Goal: Task Accomplishment & Management: Use online tool/utility

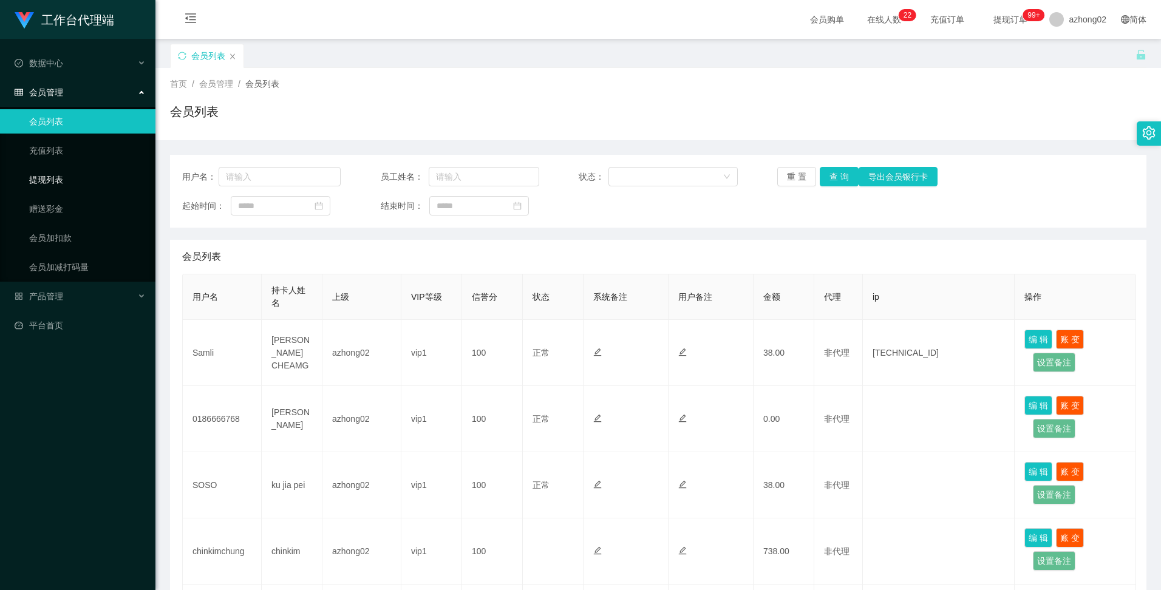
click at [42, 180] on link "提现列表" at bounding box center [87, 180] width 117 height 24
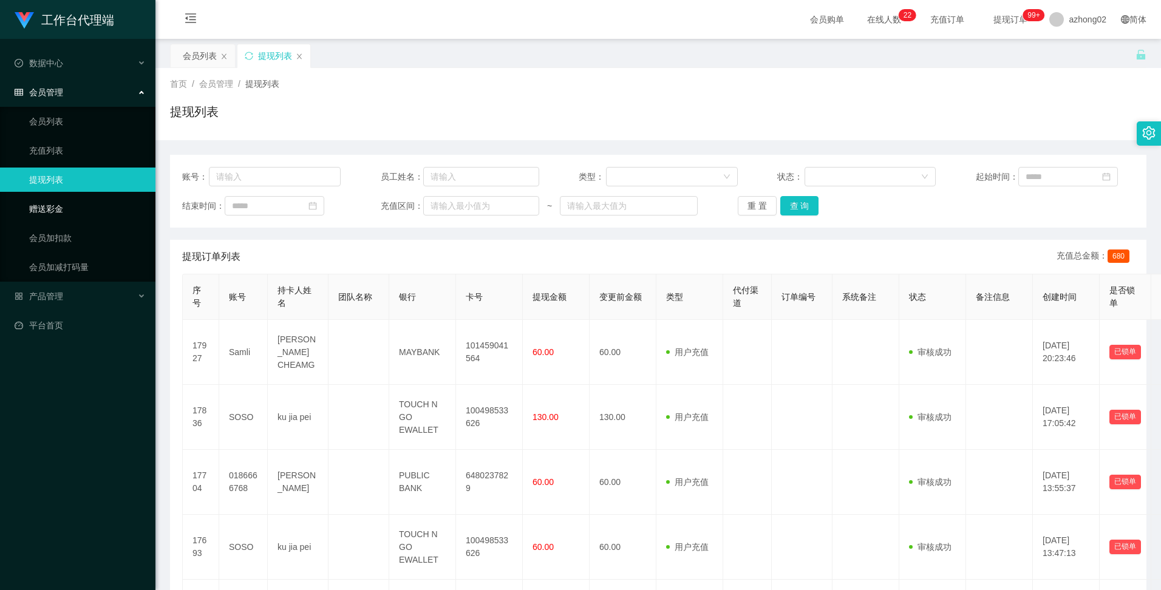
click at [41, 210] on link "赠送彩金" at bounding box center [87, 209] width 117 height 24
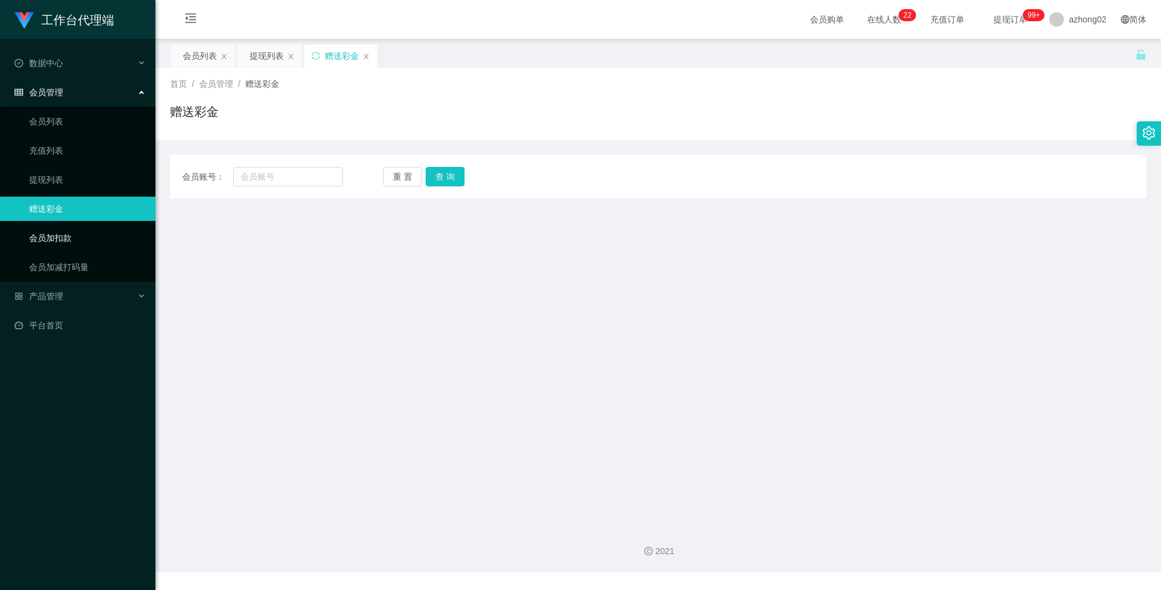
click at [45, 236] on link "会员加扣款" at bounding box center [87, 238] width 117 height 24
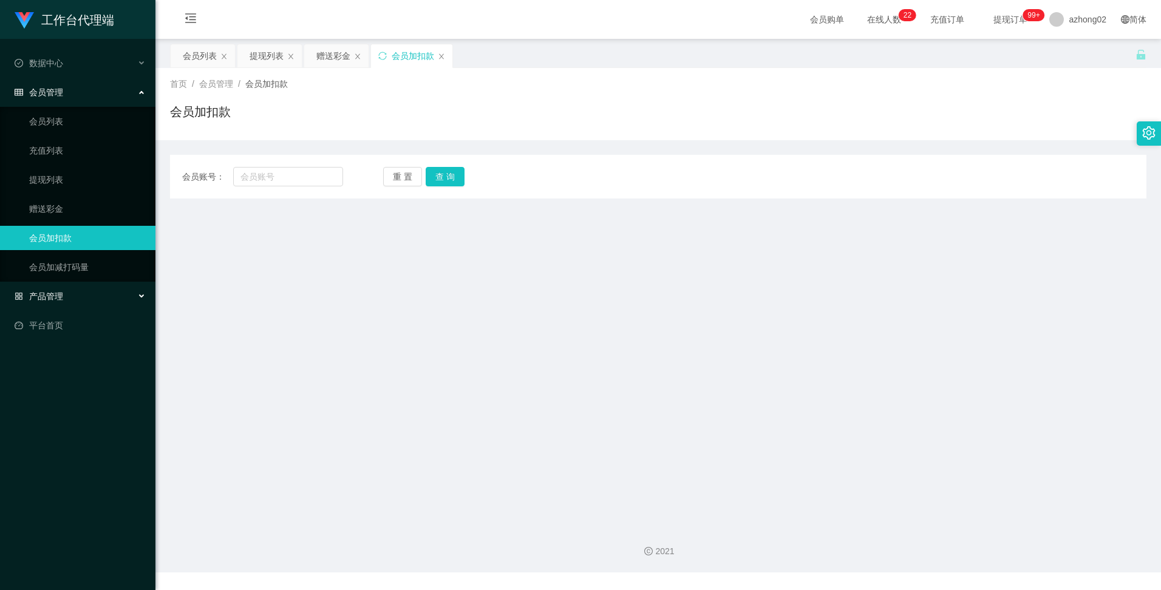
click at [47, 297] on span "产品管理" at bounding box center [39, 297] width 49 height 10
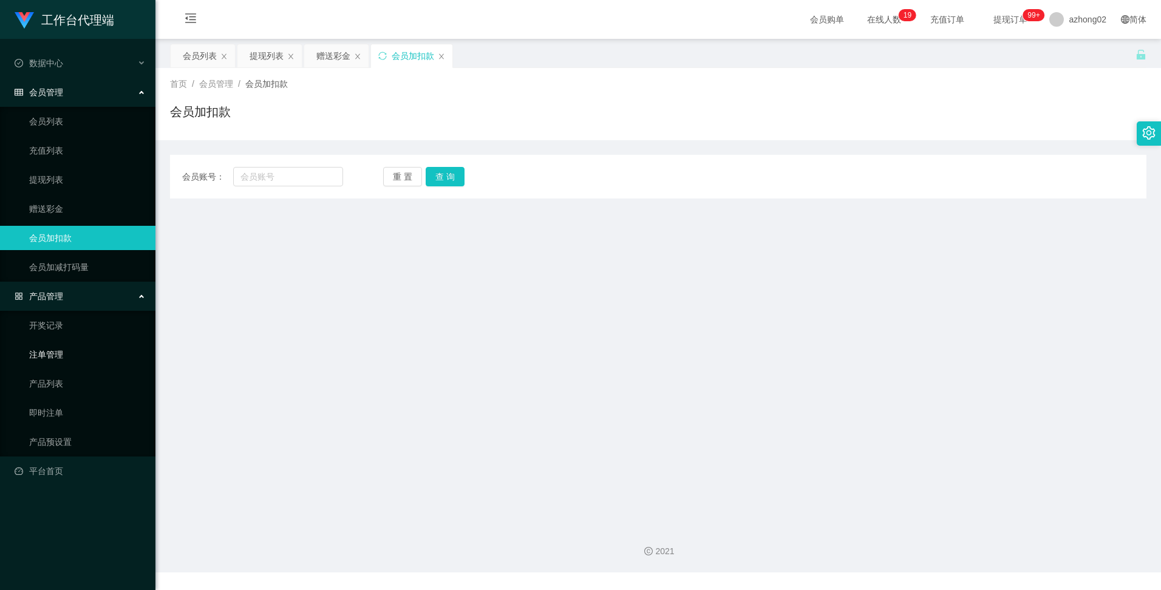
click at [39, 356] on link "注单管理" at bounding box center [87, 355] width 117 height 24
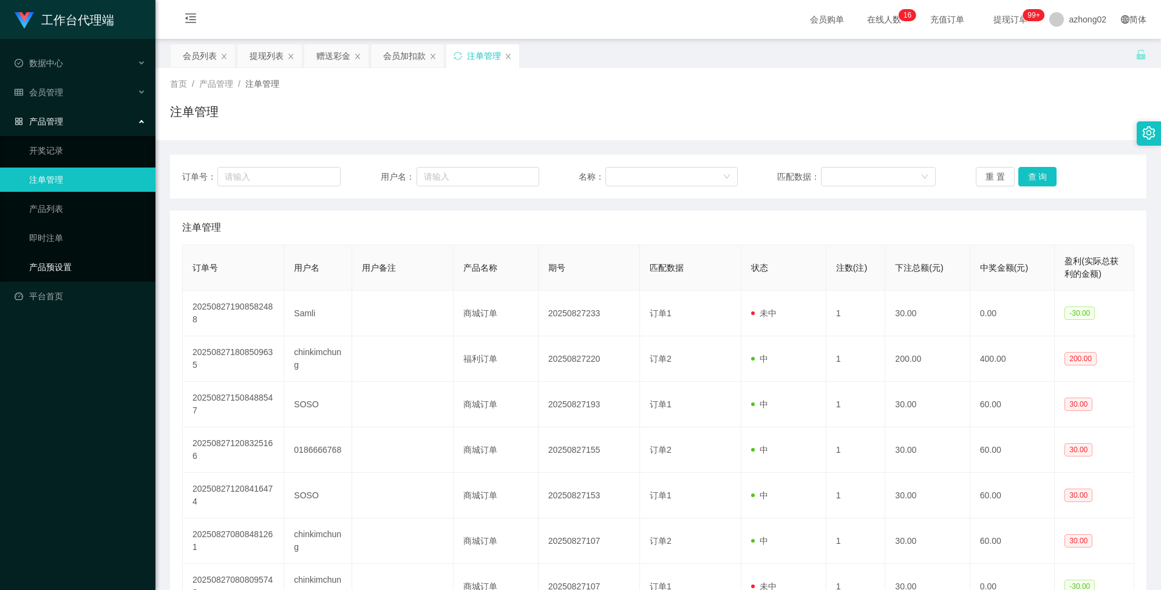
click at [50, 268] on link "产品预设置" at bounding box center [87, 267] width 117 height 24
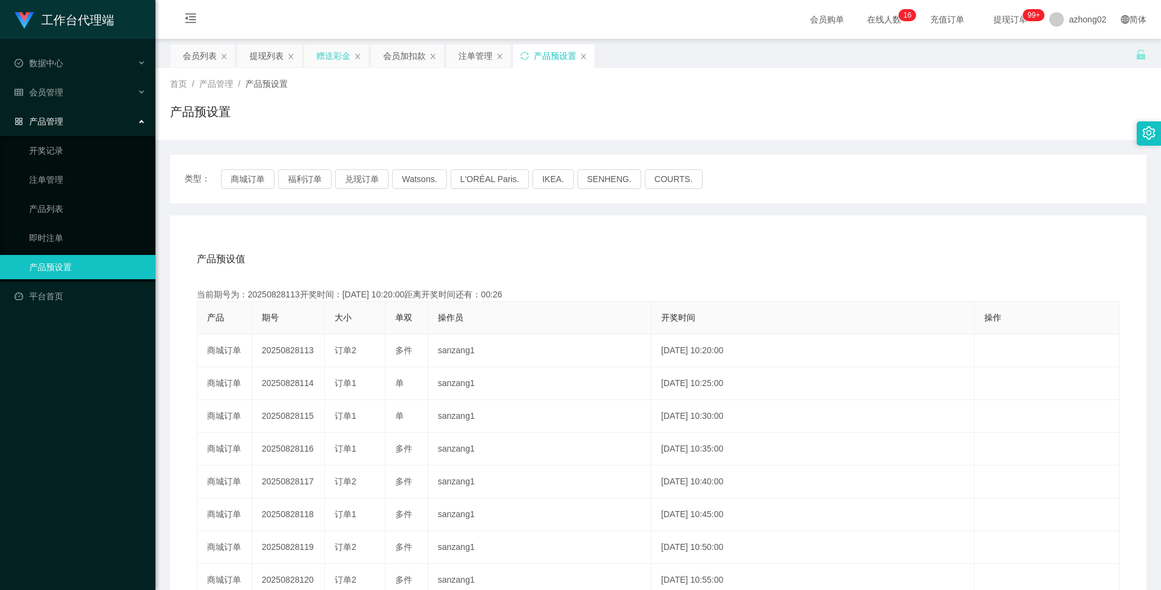
click at [334, 54] on div "赠送彩金" at bounding box center [333, 55] width 34 height 23
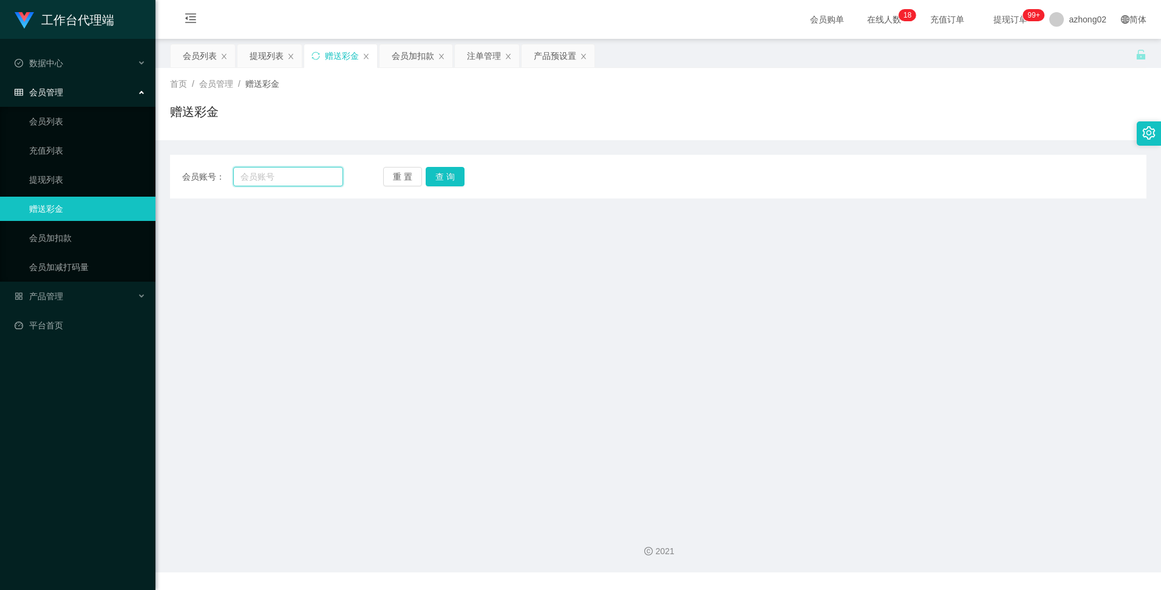
click at [244, 174] on input "text" at bounding box center [287, 176] width 109 height 19
paste input "0174438188"
type input "0174438188"
click at [444, 174] on button "查 询" at bounding box center [445, 176] width 39 height 19
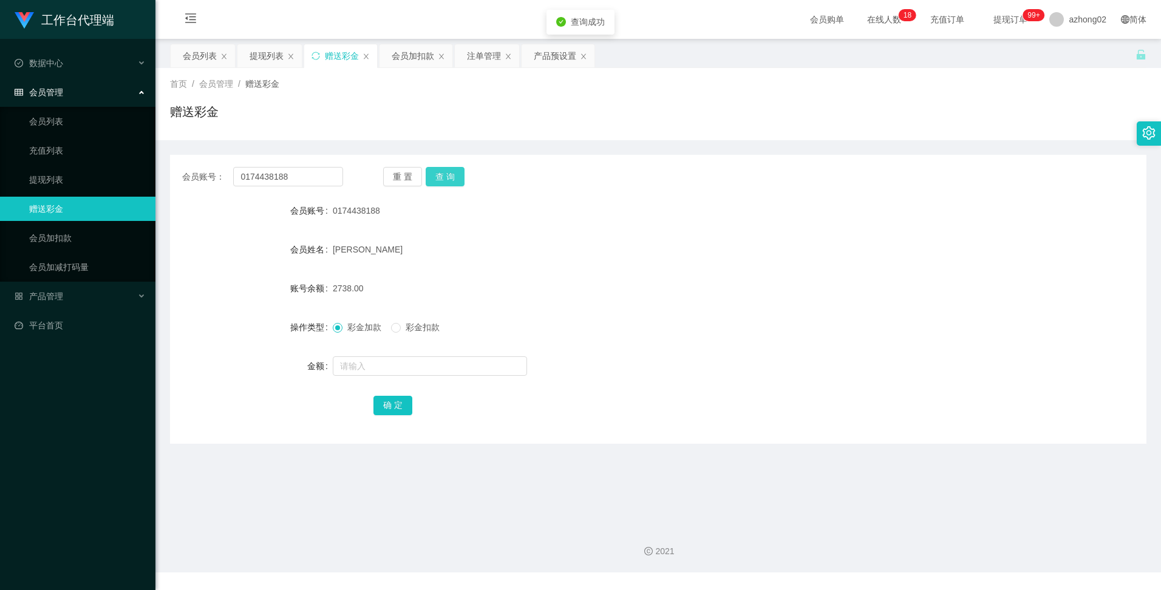
click at [443, 173] on button "查 询" at bounding box center [445, 176] width 39 height 19
click at [61, 153] on link "充值列表" at bounding box center [87, 150] width 117 height 24
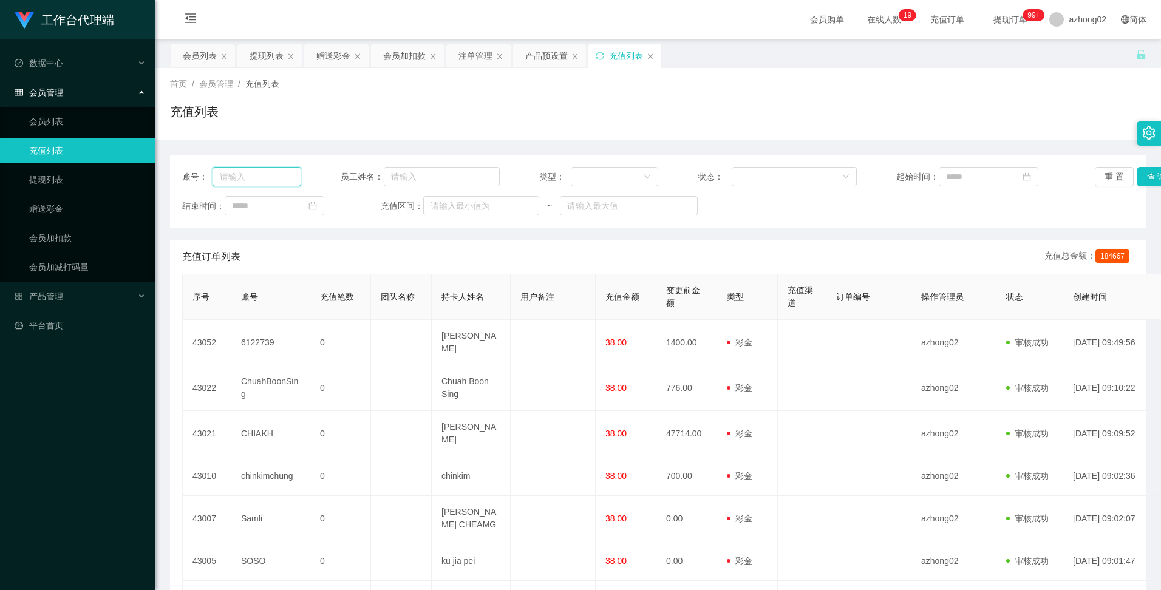
click at [266, 174] on input "text" at bounding box center [257, 176] width 89 height 19
paste input "0174438188"
type input "0174438188"
click at [1147, 174] on button "查 询" at bounding box center [1157, 176] width 39 height 19
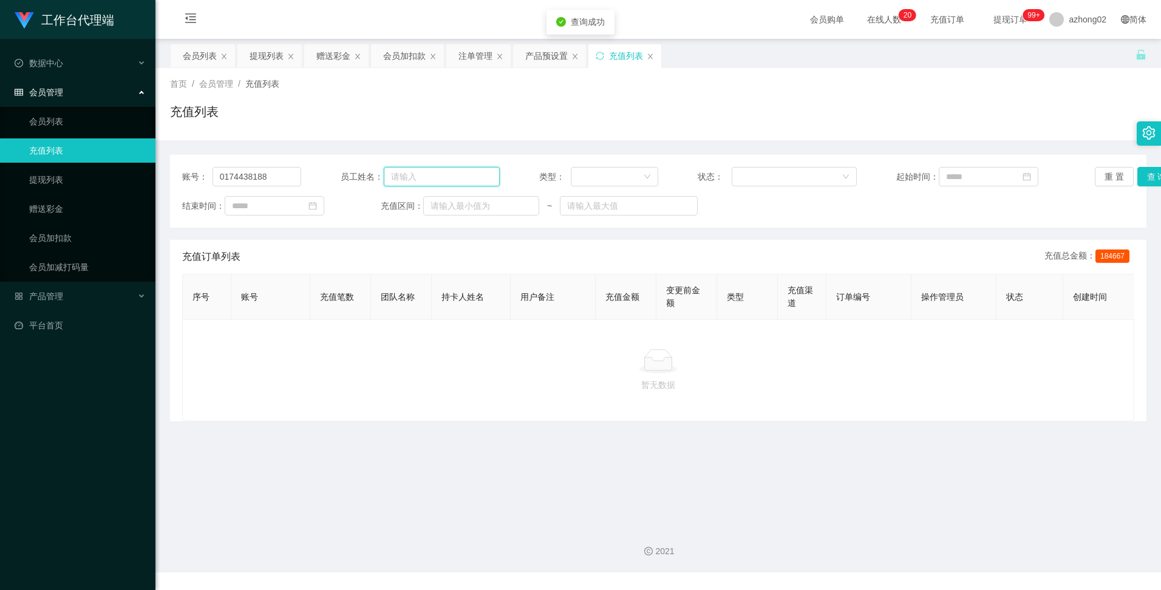
click at [427, 178] on input "text" at bounding box center [442, 176] width 116 height 19
paste input "0174438188"
type input "0174438188"
drag, startPoint x: 267, startPoint y: 177, endPoint x: 216, endPoint y: 180, distance: 50.5
click at [216, 180] on input "0174438188" at bounding box center [257, 176] width 89 height 19
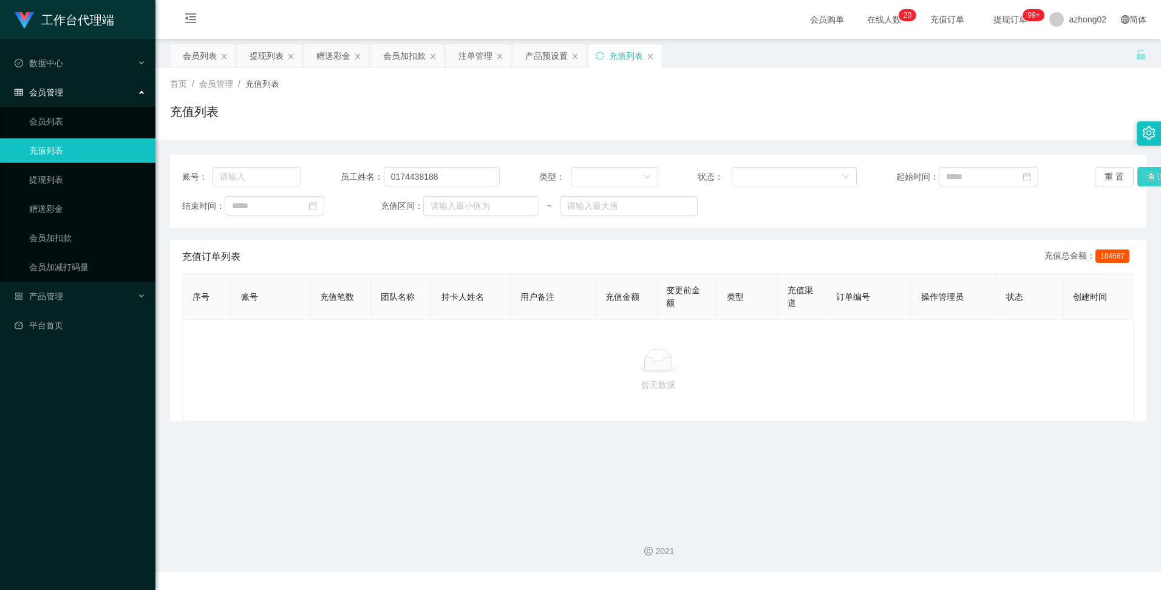
click at [1144, 171] on button "查 询" at bounding box center [1157, 176] width 39 height 19
click at [1152, 180] on button "查 询" at bounding box center [1157, 176] width 39 height 19
click at [553, 52] on div "产品预设置" at bounding box center [546, 55] width 43 height 23
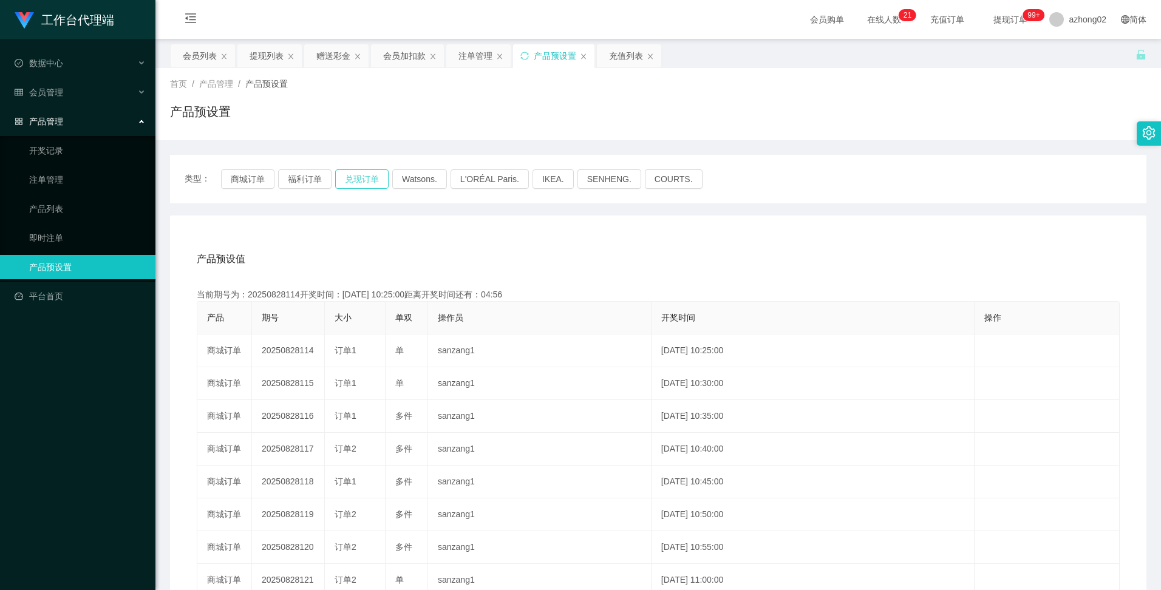
click at [356, 182] on button "兑现订单" at bounding box center [361, 178] width 53 height 19
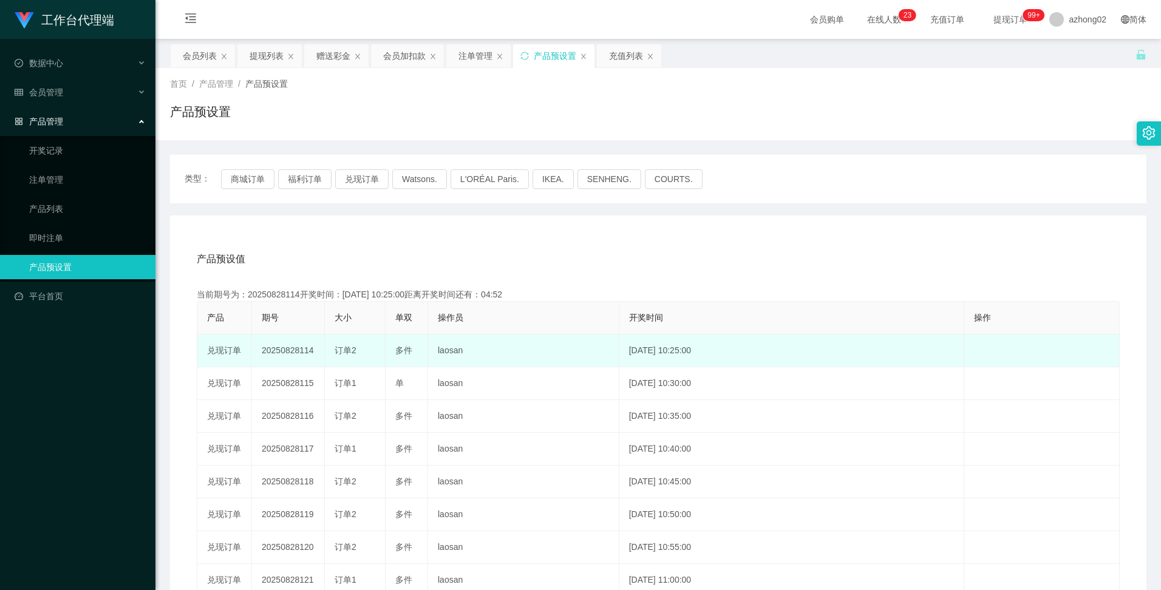
click at [295, 353] on td "20250828114" at bounding box center [288, 351] width 73 height 33
copy td "20250828114"
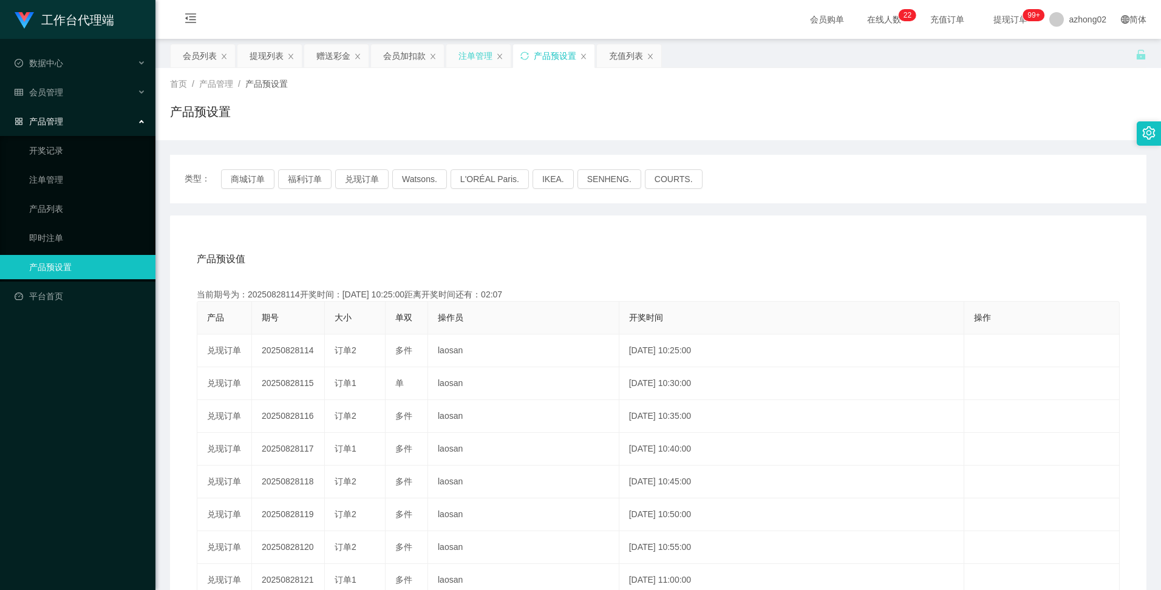
click at [471, 58] on div "注单管理" at bounding box center [476, 55] width 34 height 23
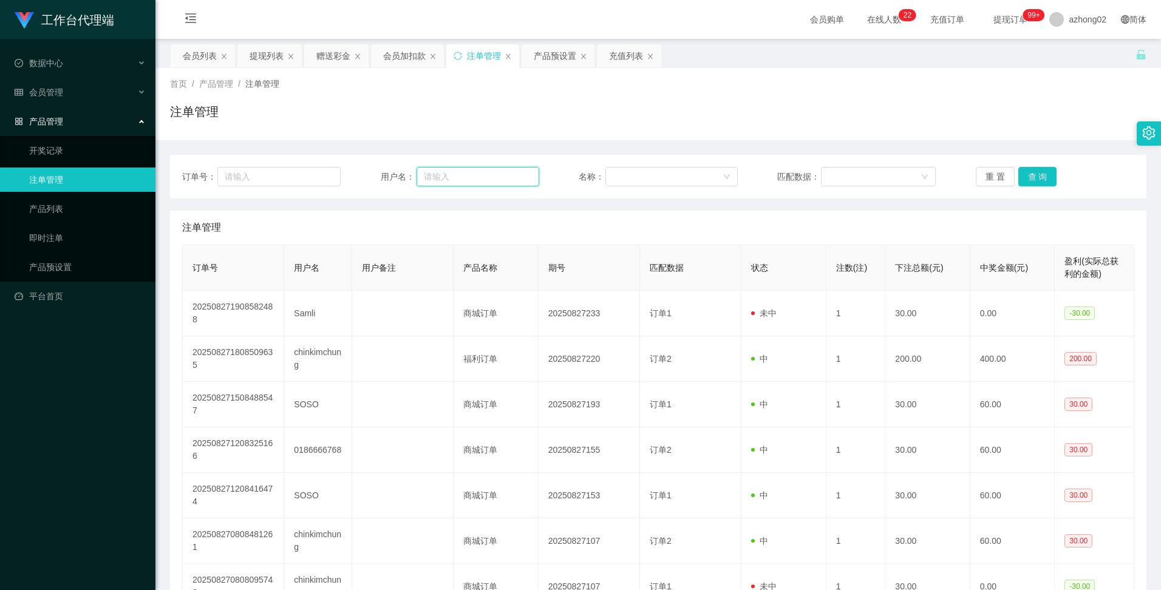
click at [425, 178] on input "text" at bounding box center [478, 176] width 123 height 19
paste input "下单完成点击工作台【订单】页面查看是否等待匹配，请稍做等待，订单完成后，工作台帐户将会自动入帐相应的盈利积分"
type input "下"
click at [331, 60] on div "赠送彩金" at bounding box center [333, 55] width 34 height 23
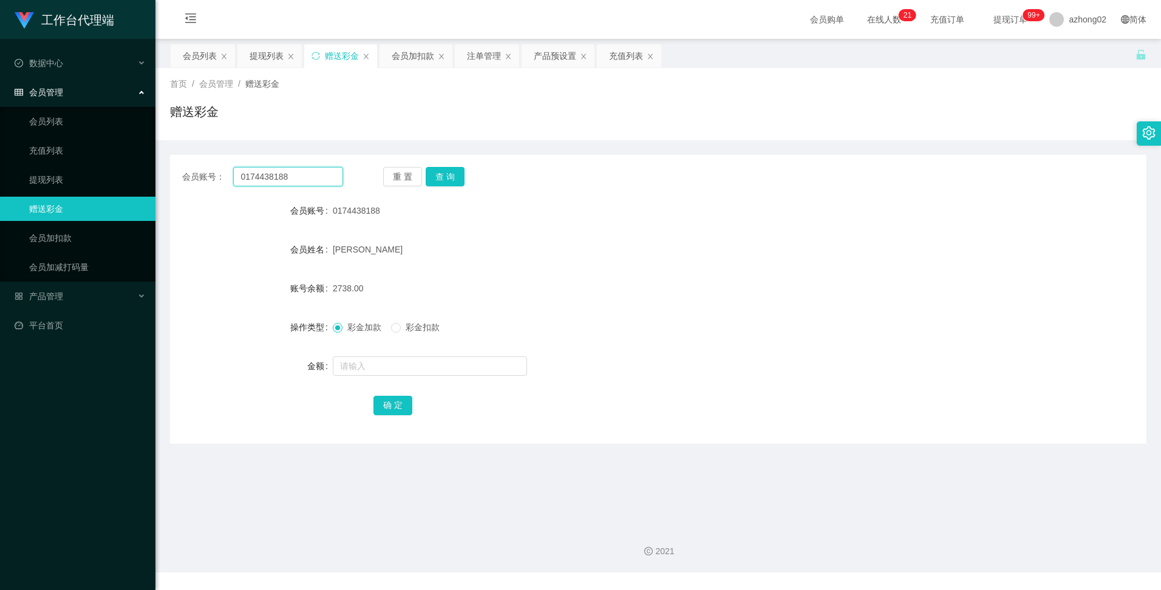
drag, startPoint x: 297, startPoint y: 182, endPoint x: 220, endPoint y: 184, distance: 77.2
click at [221, 182] on div "会员账号： 0174438188" at bounding box center [262, 176] width 161 height 19
click at [476, 55] on div "注单管理" at bounding box center [484, 55] width 34 height 23
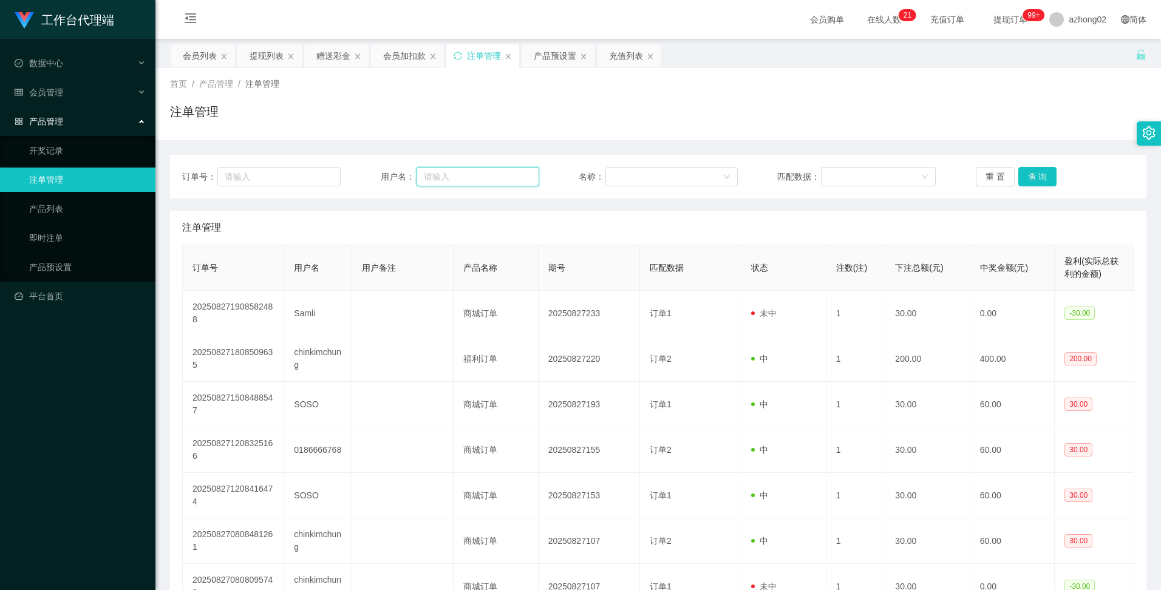
click at [447, 179] on input "text" at bounding box center [478, 176] width 123 height 19
paste input "0174438188"
type input "0174438188"
click at [1033, 178] on button "查 询" at bounding box center [1037, 176] width 39 height 19
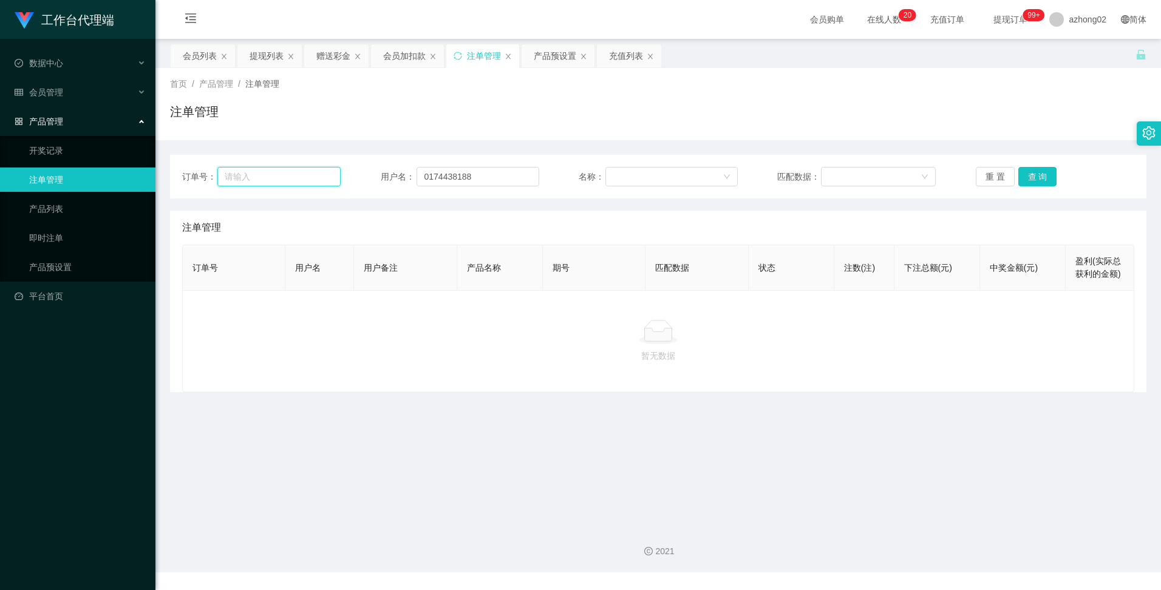
click at [297, 177] on input "text" at bounding box center [278, 176] width 123 height 19
drag, startPoint x: 491, startPoint y: 179, endPoint x: 417, endPoint y: 177, distance: 74.1
click at [417, 177] on input "0174438188" at bounding box center [478, 176] width 123 height 19
click at [649, 178] on div at bounding box center [667, 177] width 109 height 18
drag, startPoint x: 866, startPoint y: 203, endPoint x: 932, endPoint y: 200, distance: 66.3
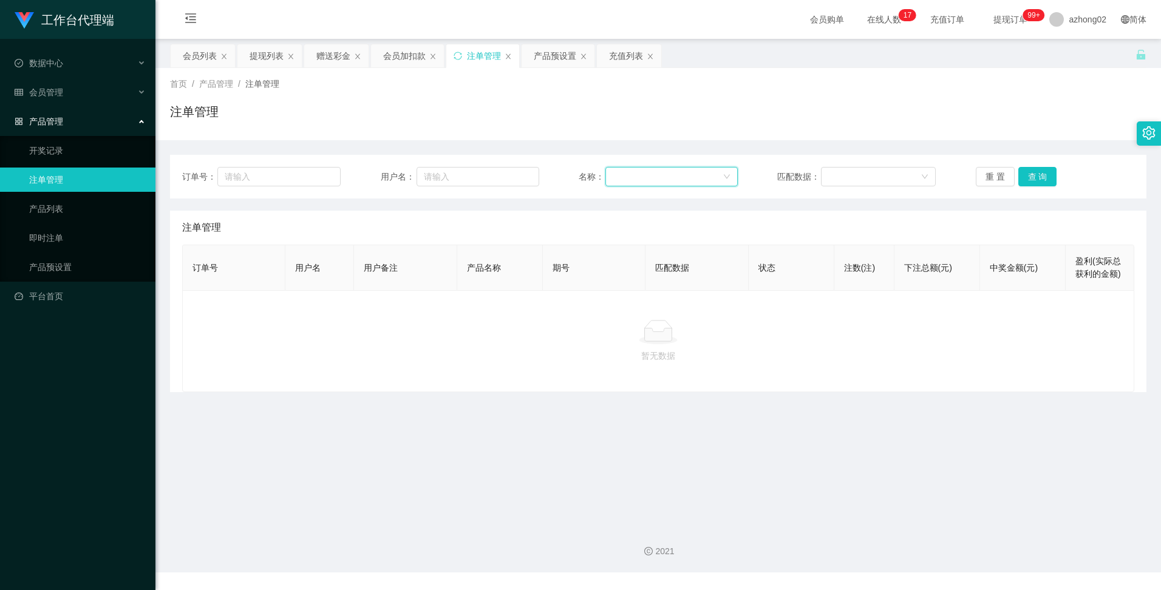
click at [868, 202] on div "订单号： 用户名： 名称： 匹配数据： 重 置 查 询 注单管理 订单号 用户名 用户备注 产品名称 期号 匹配数据 状态 注数(注) 下注总额(元) 中奖金…" at bounding box center [658, 273] width 977 height 237
click at [994, 179] on button "重 置" at bounding box center [995, 176] width 39 height 19
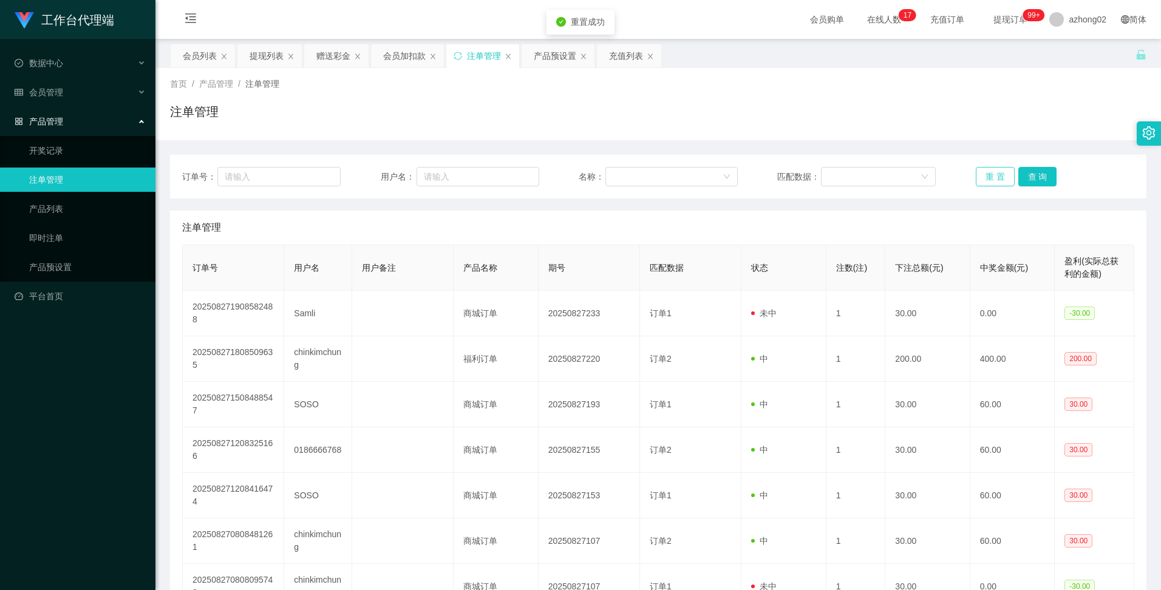
click at [995, 181] on button "重 置" at bounding box center [995, 176] width 39 height 19
click at [444, 175] on input "text" at bounding box center [478, 176] width 123 height 19
paste input "0174438188"
type input "0174438188"
click at [1032, 173] on button "查 询" at bounding box center [1037, 176] width 39 height 19
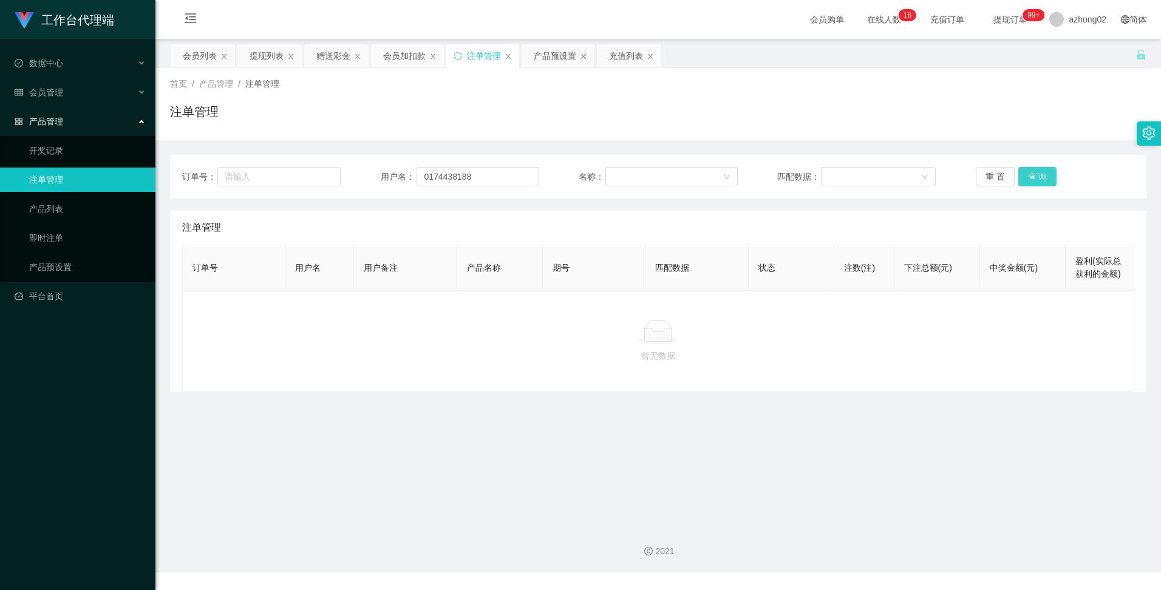
click at [1034, 176] on button "查 询" at bounding box center [1037, 176] width 39 height 19
drag, startPoint x: 476, startPoint y: 182, endPoint x: 419, endPoint y: 175, distance: 56.9
click at [419, 175] on input "0174438188" at bounding box center [478, 176] width 123 height 19
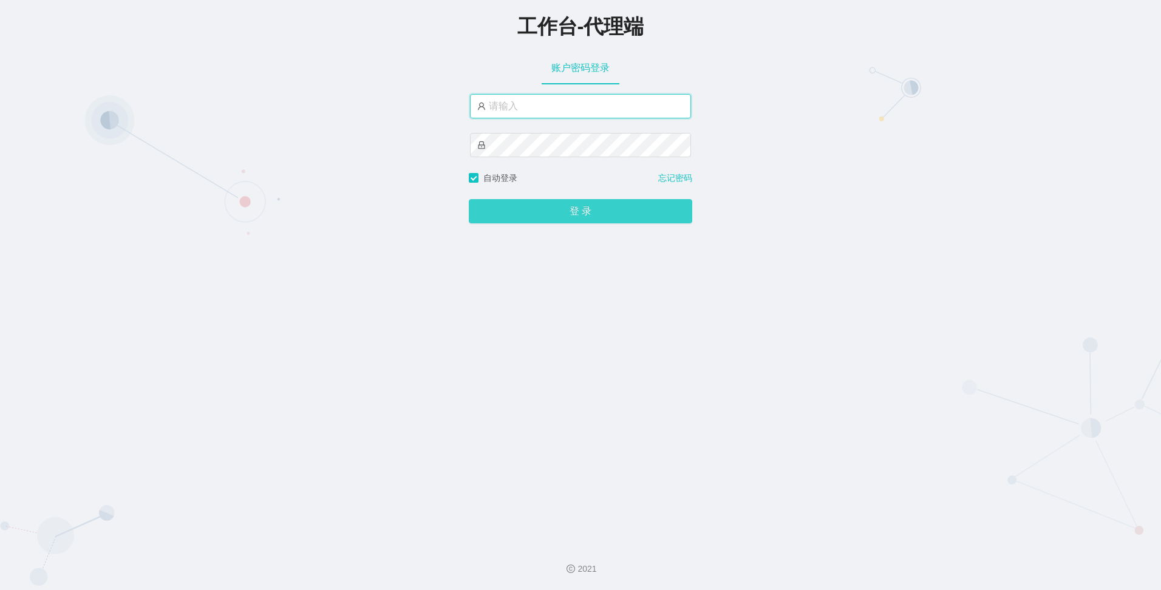
type input "azhong02"
click at [568, 215] on button "登 录" at bounding box center [580, 211] width 223 height 24
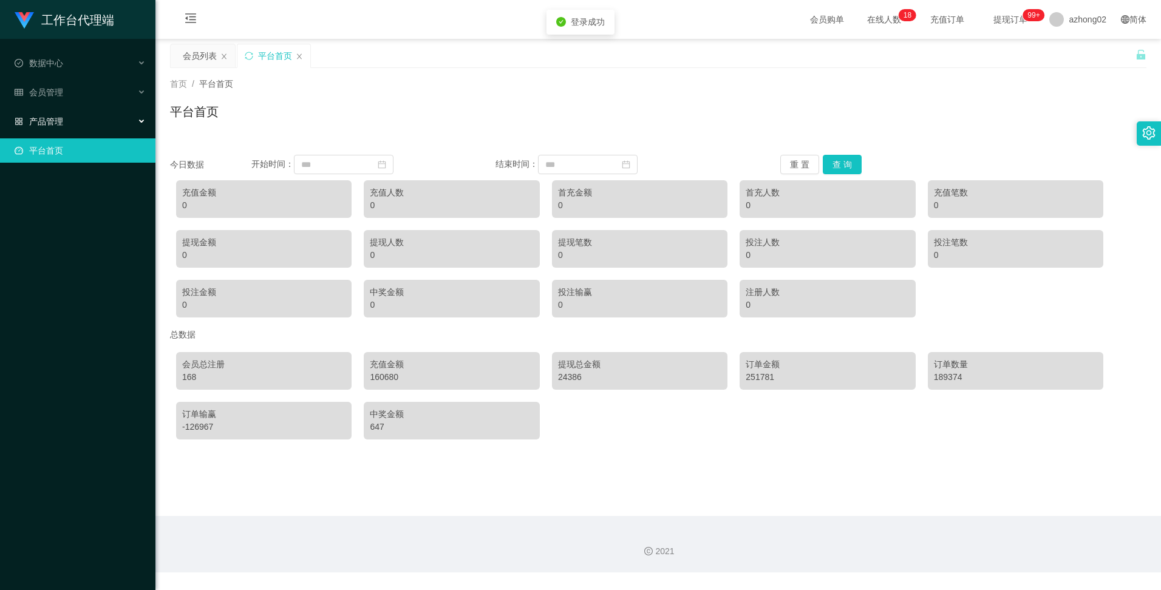
click at [60, 127] on div "产品管理" at bounding box center [77, 121] width 155 height 24
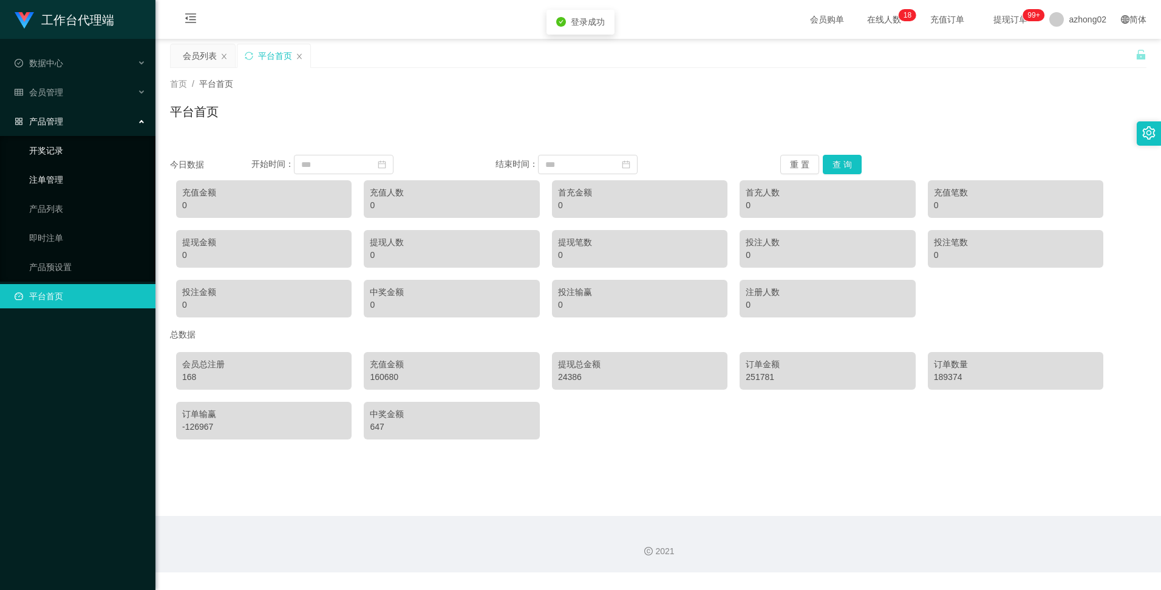
drag, startPoint x: 60, startPoint y: 171, endPoint x: 101, endPoint y: 163, distance: 42.8
click at [60, 171] on link "注单管理" at bounding box center [87, 180] width 117 height 24
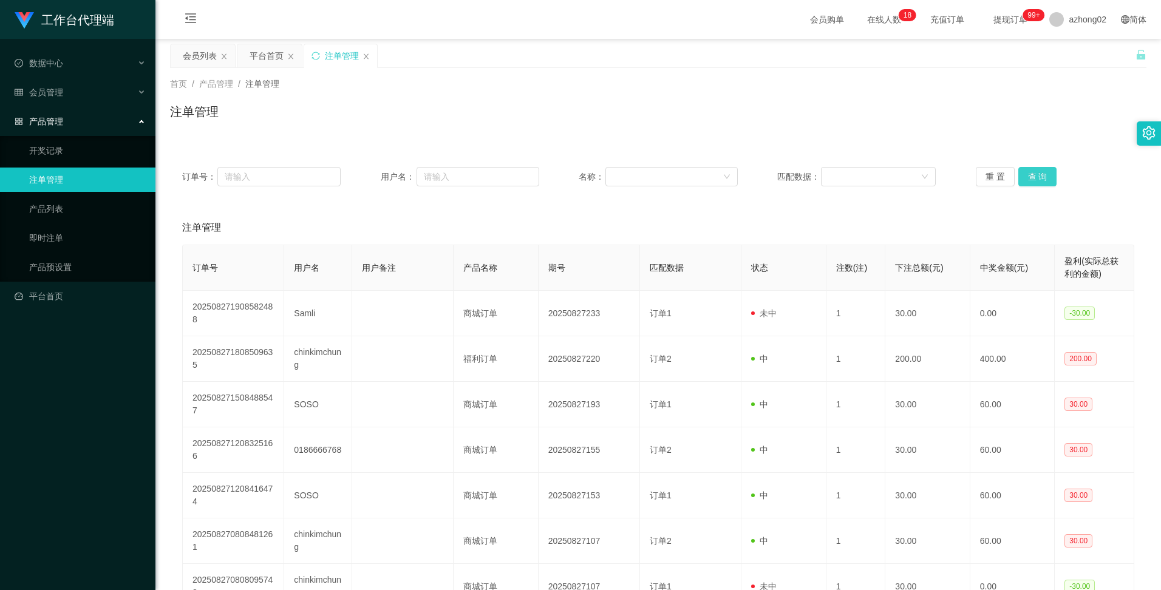
click at [1040, 176] on button "查 询" at bounding box center [1037, 176] width 39 height 19
click at [1040, 176] on div "重 置 查 询" at bounding box center [1055, 176] width 159 height 19
click at [1040, 176] on button "查 询" at bounding box center [1037, 176] width 39 height 19
click at [1040, 176] on div "重 置 查 询" at bounding box center [1055, 176] width 159 height 19
click at [1040, 176] on button "查 询" at bounding box center [1044, 176] width 52 height 19
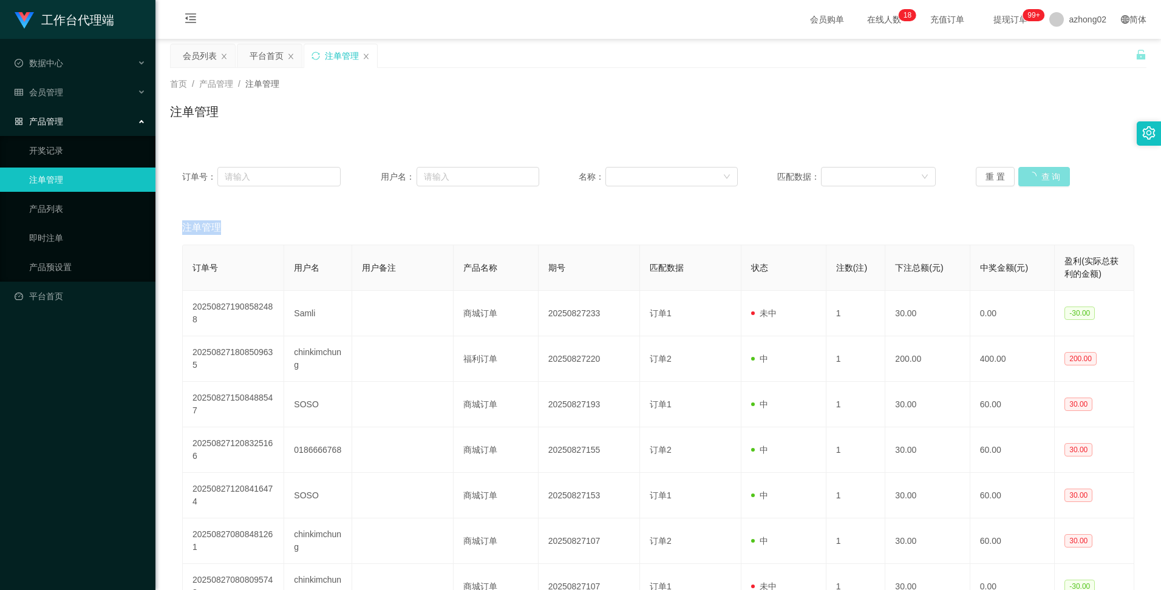
click at [1040, 176] on div "重 置 查 询" at bounding box center [1055, 176] width 159 height 19
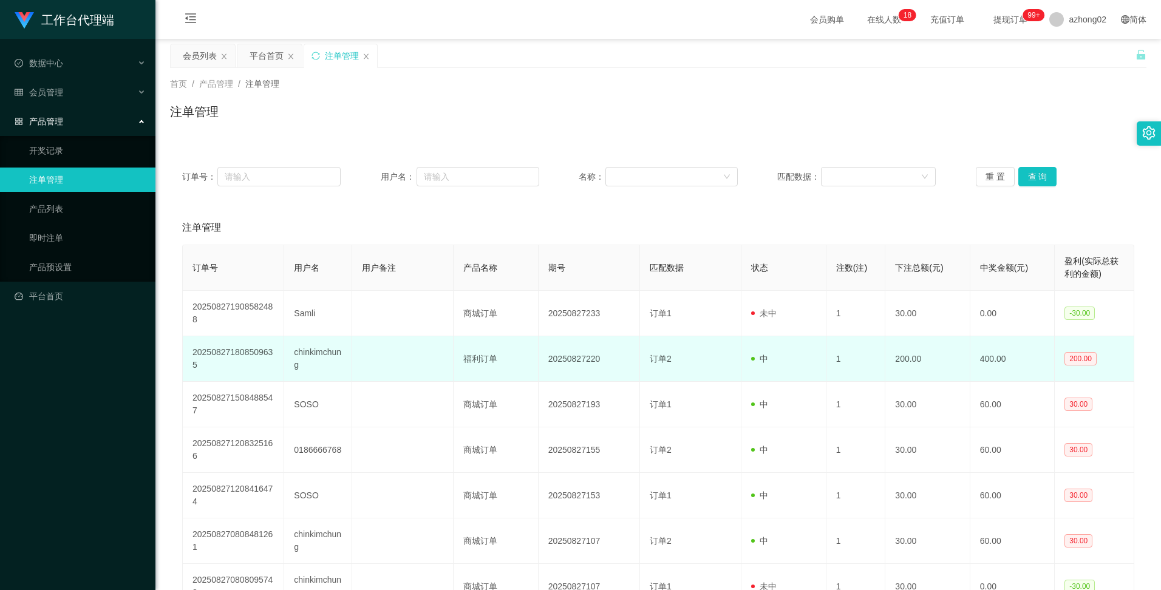
drag, startPoint x: 493, startPoint y: 335, endPoint x: 436, endPoint y: 337, distance: 57.1
click at [493, 335] on td "商城订单" at bounding box center [496, 314] width 84 height 46
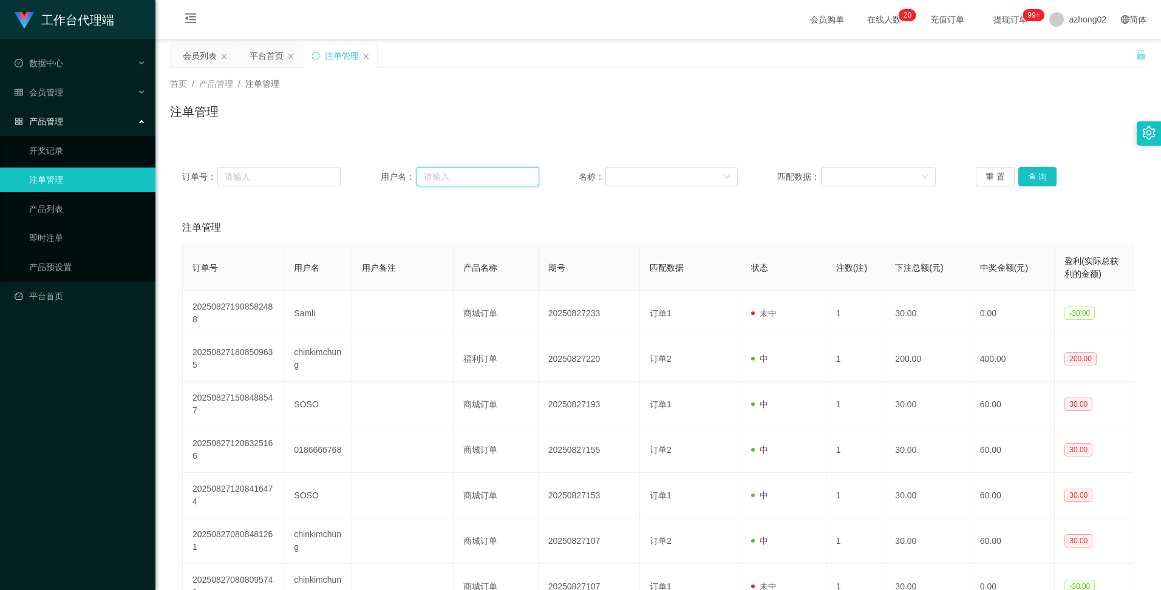
click at [459, 181] on input "text" at bounding box center [478, 176] width 123 height 19
paste input "0174438188"
type input "0174438188"
click at [1042, 173] on button "查 询" at bounding box center [1037, 176] width 39 height 19
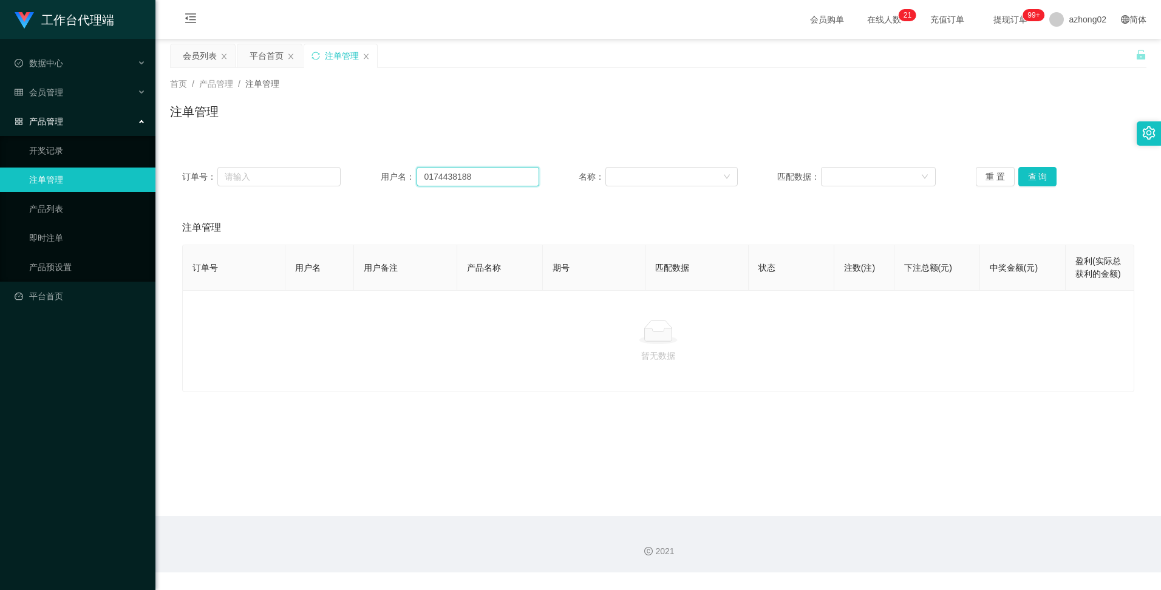
click at [460, 180] on input "0174438188" at bounding box center [478, 176] width 123 height 19
drag, startPoint x: 199, startPoint y: 60, endPoint x: 349, endPoint y: 126, distance: 163.7
click at [211, 63] on div "会员列表" at bounding box center [200, 55] width 34 height 23
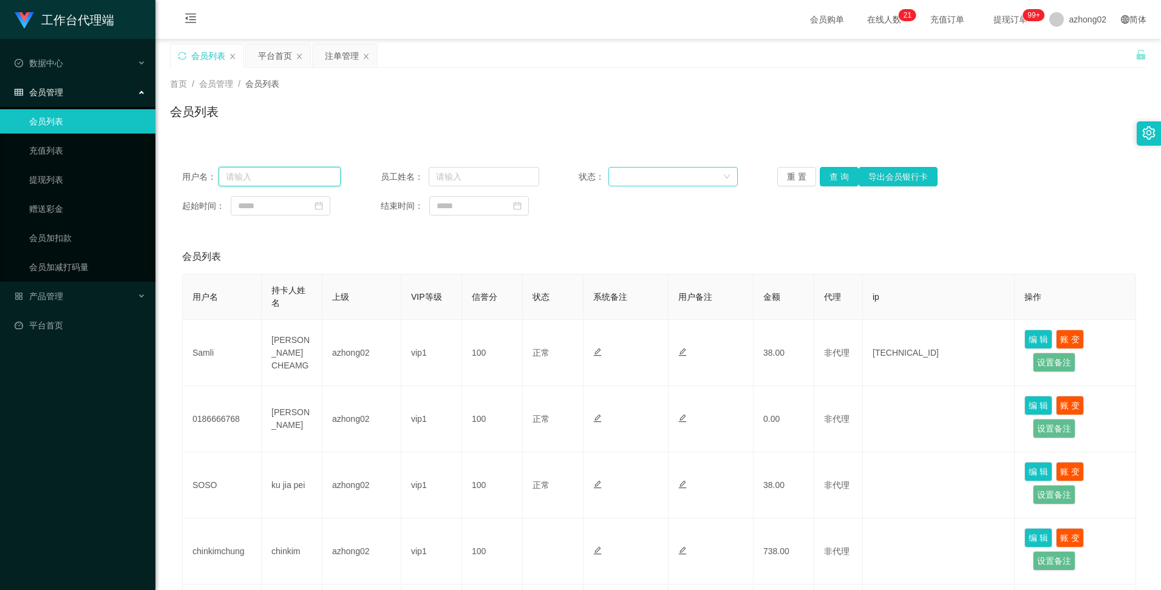
drag, startPoint x: 279, startPoint y: 180, endPoint x: 639, endPoint y: 179, distance: 359.5
click at [284, 180] on input "text" at bounding box center [280, 176] width 123 height 19
paste input "0174438188"
type input "0174438188"
click at [833, 171] on button "查 询" at bounding box center [839, 176] width 39 height 19
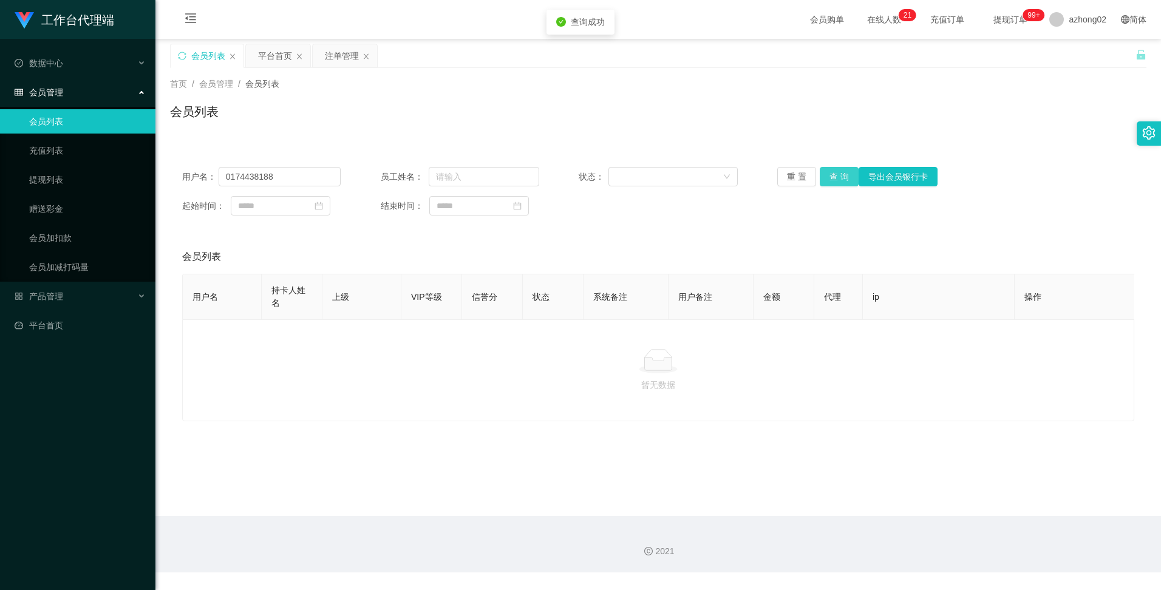
click at [833, 175] on button "查 询" at bounding box center [839, 176] width 39 height 19
click at [833, 175] on div "重 置 查 询 导出会员银行卡" at bounding box center [856, 176] width 159 height 19
click at [833, 175] on button "查 询" at bounding box center [839, 176] width 39 height 19
click at [833, 175] on div "重 置 查 询 导出会员银行卡" at bounding box center [856, 176] width 159 height 19
click at [833, 175] on button "查 询" at bounding box center [839, 176] width 39 height 19
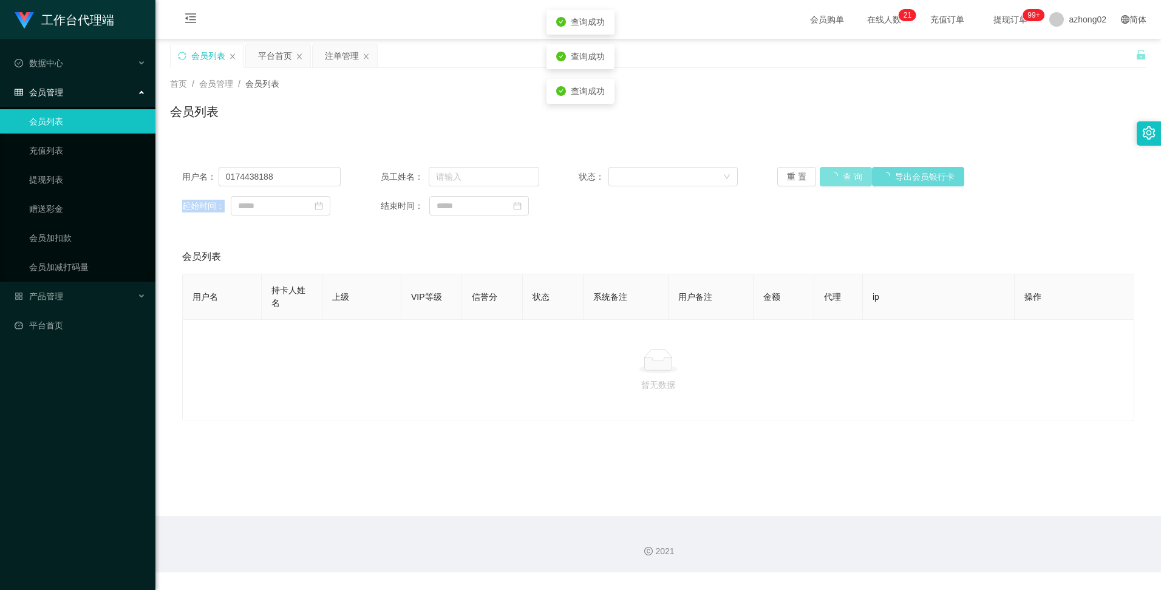
click at [833, 175] on div "重 置 查 询 导出会员银行卡" at bounding box center [856, 176] width 159 height 19
click at [833, 175] on button "查 询" at bounding box center [846, 176] width 52 height 19
click at [833, 175] on div "重 置 查 询 导出会员银行卡" at bounding box center [856, 176] width 159 height 19
click at [833, 175] on button "查 询" at bounding box center [846, 176] width 52 height 19
click at [833, 175] on div "重 置 查 询 导出会员银行卡" at bounding box center [856, 176] width 159 height 19
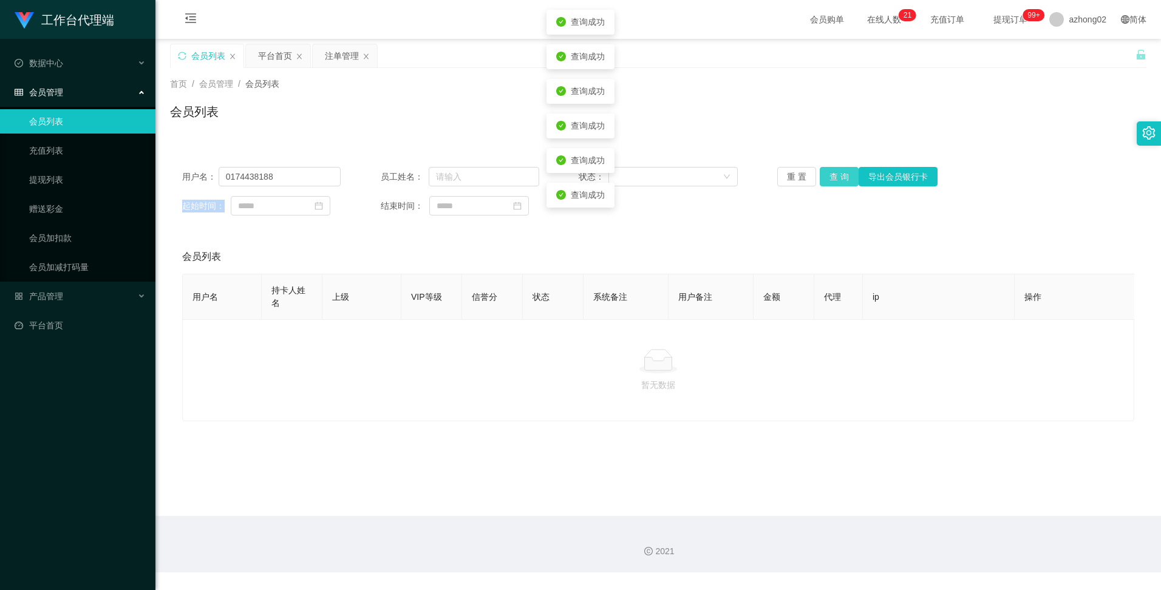
click at [833, 175] on button "查 询" at bounding box center [839, 176] width 39 height 19
click at [833, 175] on div "重 置 查 询 导出会员银行卡" at bounding box center [856, 176] width 159 height 19
click at [833, 175] on button "查 询" at bounding box center [839, 176] width 39 height 19
click at [833, 175] on div "重 置 查 询 导出会员银行卡" at bounding box center [856, 176] width 159 height 19
drag, startPoint x: 833, startPoint y: 175, endPoint x: 582, endPoint y: 196, distance: 251.7
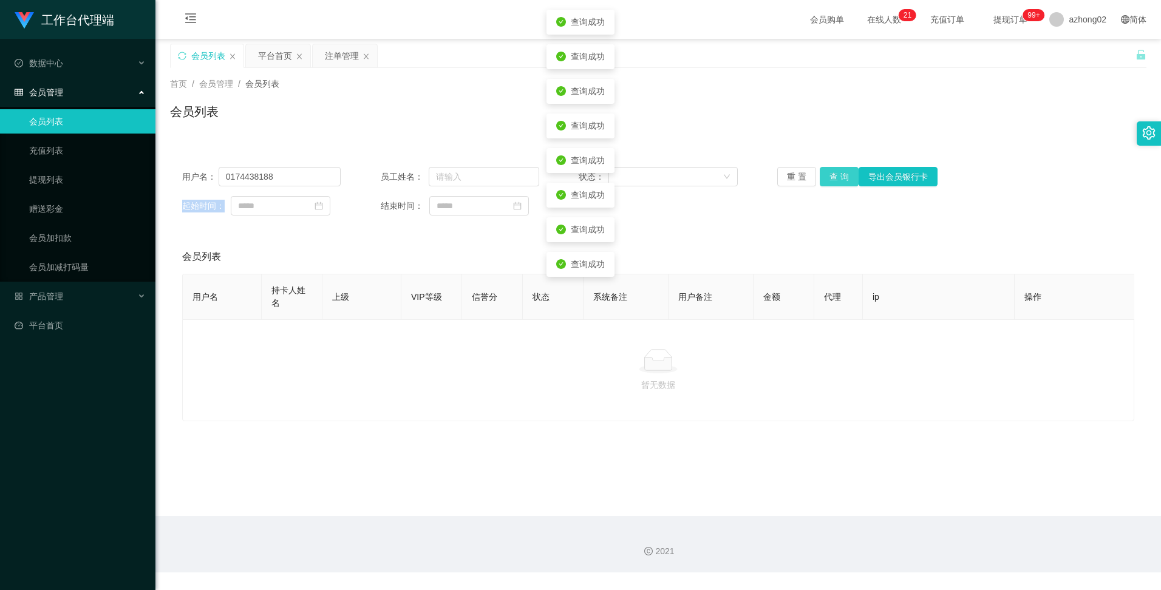
click at [833, 175] on button "查 询" at bounding box center [839, 176] width 39 height 19
drag, startPoint x: 274, startPoint y: 306, endPoint x: 268, endPoint y: 300, distance: 8.6
click at [268, 300] on th "持卡人姓名" at bounding box center [292, 298] width 61 height 46
drag, startPoint x: 268, startPoint y: 300, endPoint x: 246, endPoint y: 231, distance: 72.6
click at [237, 251] on div "会员列表" at bounding box center [658, 257] width 952 height 34
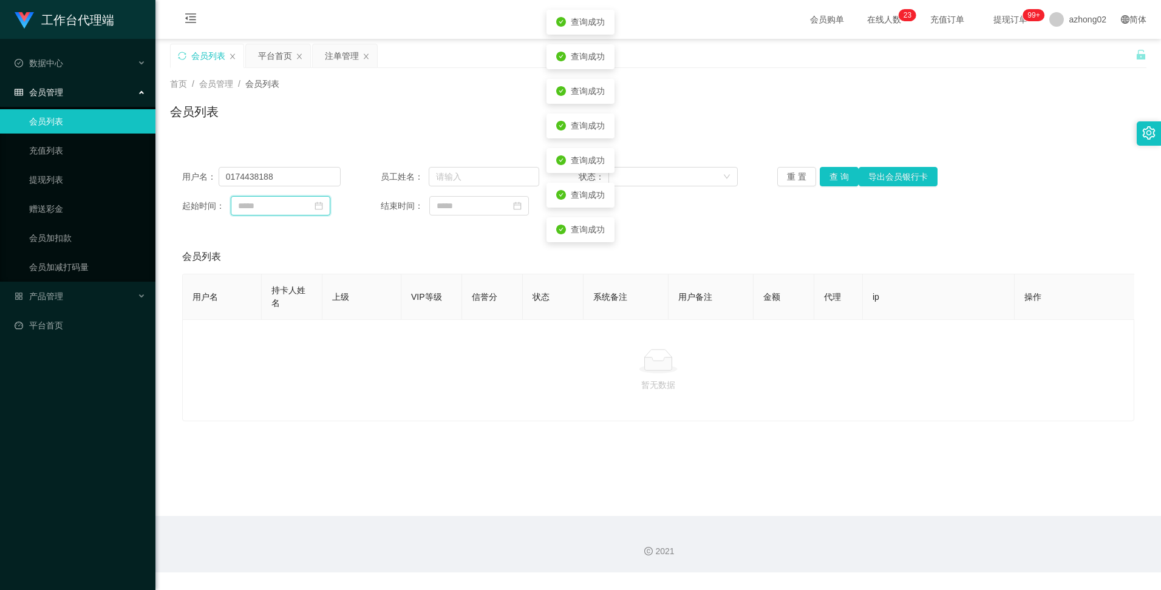
click at [240, 205] on input at bounding box center [281, 205] width 100 height 19
click at [238, 182] on input "0174438188" at bounding box center [280, 176] width 123 height 19
drag, startPoint x: 238, startPoint y: 182, endPoint x: 265, endPoint y: 174, distance: 28.3
click at [248, 179] on input "0174438188" at bounding box center [280, 176] width 123 height 19
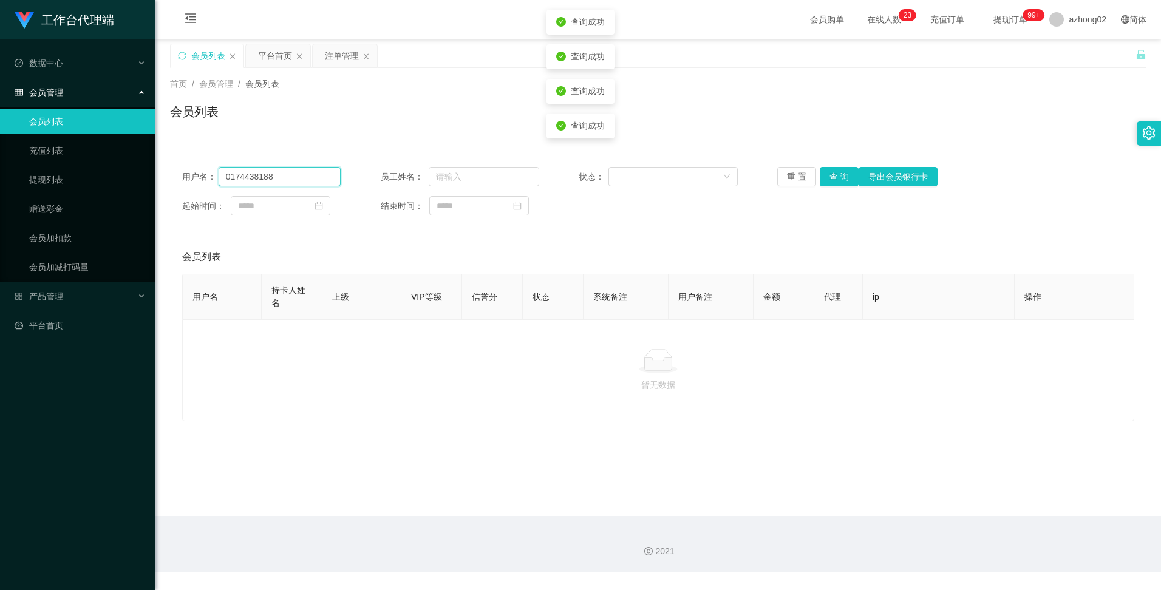
click at [265, 174] on input "0174438188" at bounding box center [280, 176] width 123 height 19
click at [830, 176] on button "查 询" at bounding box center [839, 176] width 39 height 19
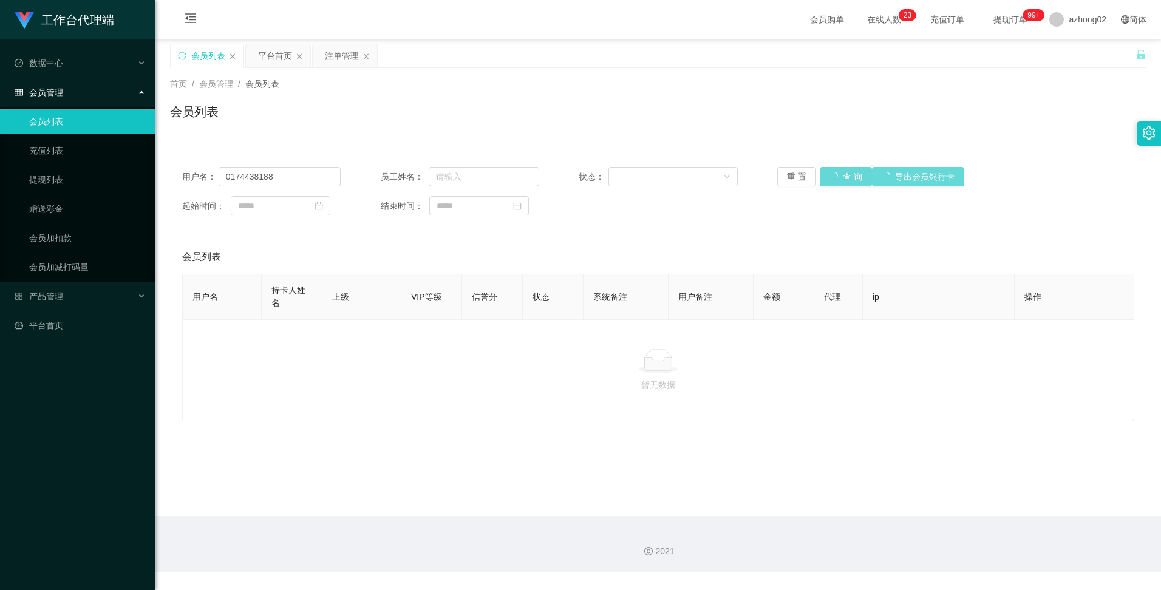
click at [830, 176] on div "重 置 查 询 导出会员银行卡" at bounding box center [856, 176] width 159 height 19
click at [830, 176] on button "查 询" at bounding box center [846, 176] width 52 height 19
click at [830, 176] on div "重 置 查 询 导出会员银行卡" at bounding box center [856, 176] width 159 height 19
click at [830, 176] on button "查 询" at bounding box center [839, 176] width 39 height 19
click at [830, 176] on div "重 置 查 询 导出会员银行卡" at bounding box center [856, 176] width 159 height 19
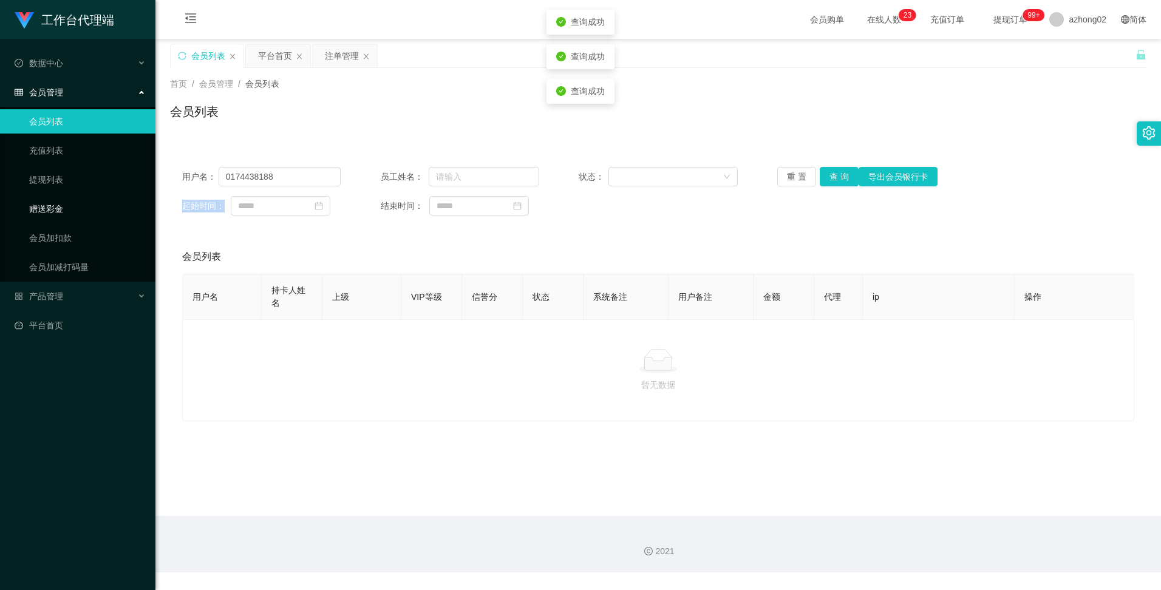
drag, startPoint x: 42, startPoint y: 211, endPoint x: 167, endPoint y: 199, distance: 125.6
click at [42, 210] on link "赠送彩金" at bounding box center [87, 209] width 117 height 24
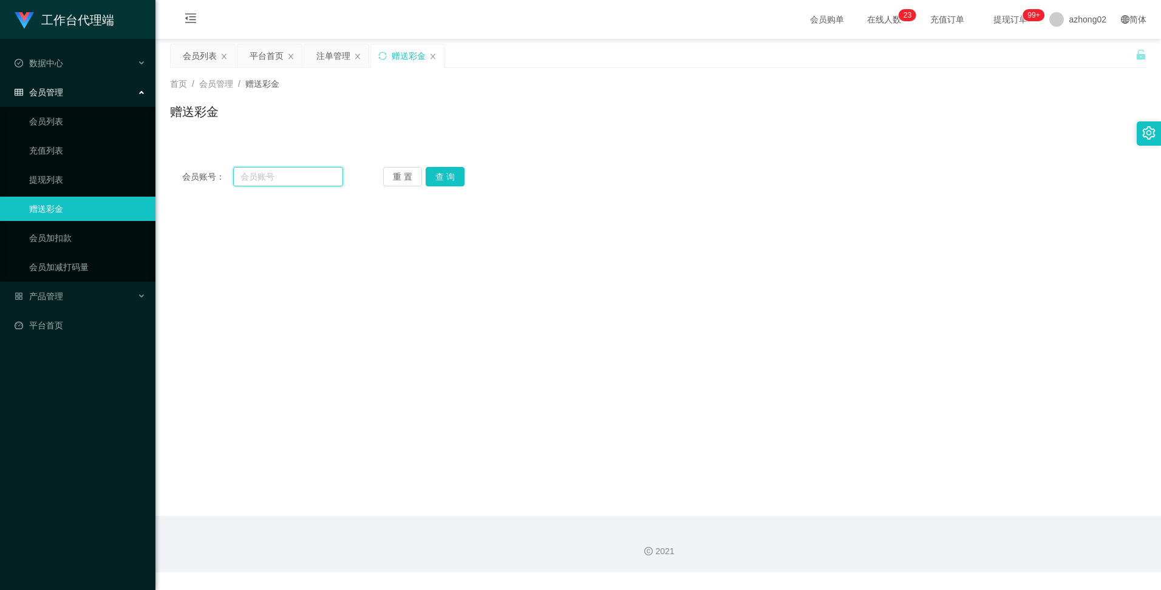
click at [302, 168] on input "text" at bounding box center [287, 176] width 109 height 19
paste input "0174438188"
type input "0174438188"
click at [431, 178] on button "查 询" at bounding box center [445, 176] width 39 height 19
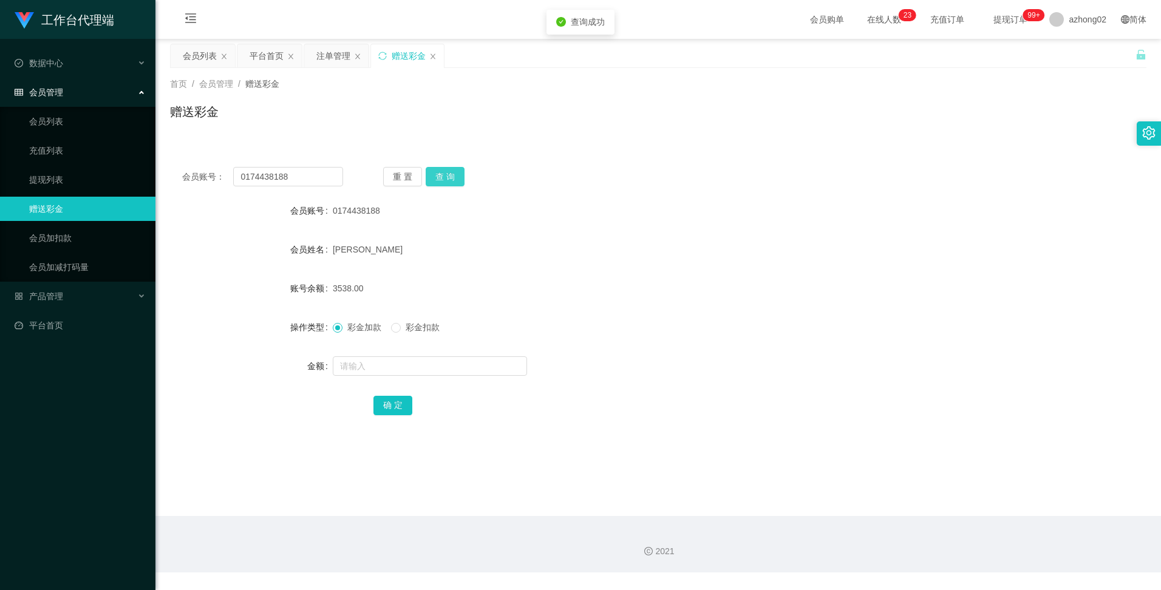
click at [431, 178] on button "查 询" at bounding box center [445, 176] width 39 height 19
click at [431, 178] on div "重 置 查 询" at bounding box center [463, 176] width 161 height 19
click at [431, 178] on button "查 询" at bounding box center [452, 176] width 52 height 19
click at [423, 225] on form "会员账号 0174438188 会员姓名 [PERSON_NAME] HANG 账号余额 3538.00 操作类型 彩金加款 彩金扣款 金额 确 定" at bounding box center [658, 308] width 977 height 219
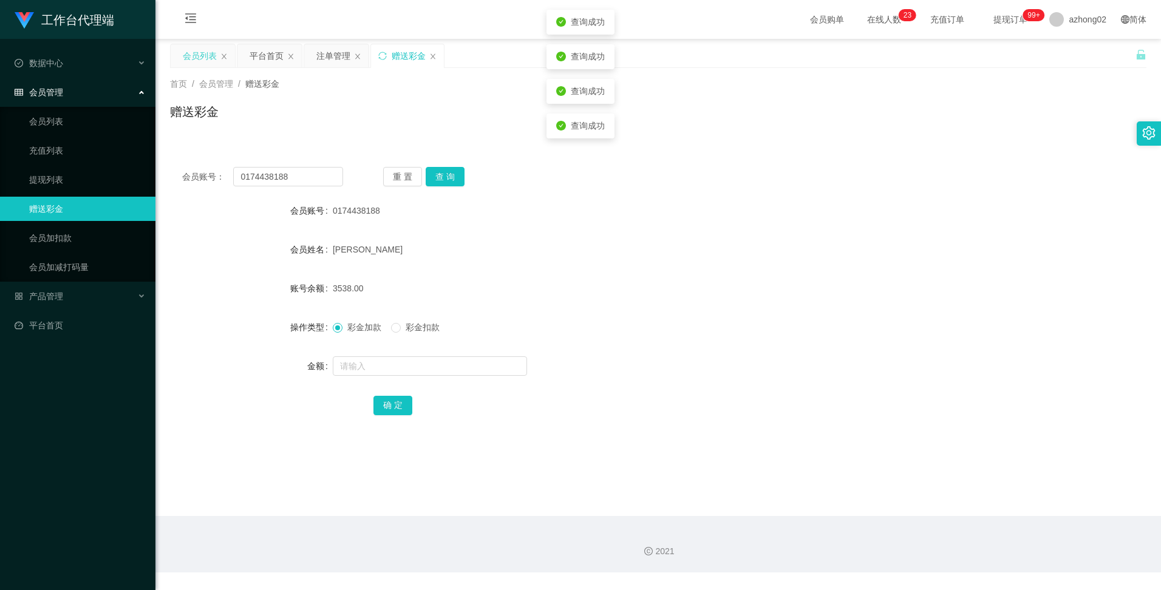
drag, startPoint x: 198, startPoint y: 56, endPoint x: 265, endPoint y: 106, distance: 83.3
click at [205, 57] on div "会员列表" at bounding box center [200, 55] width 34 height 23
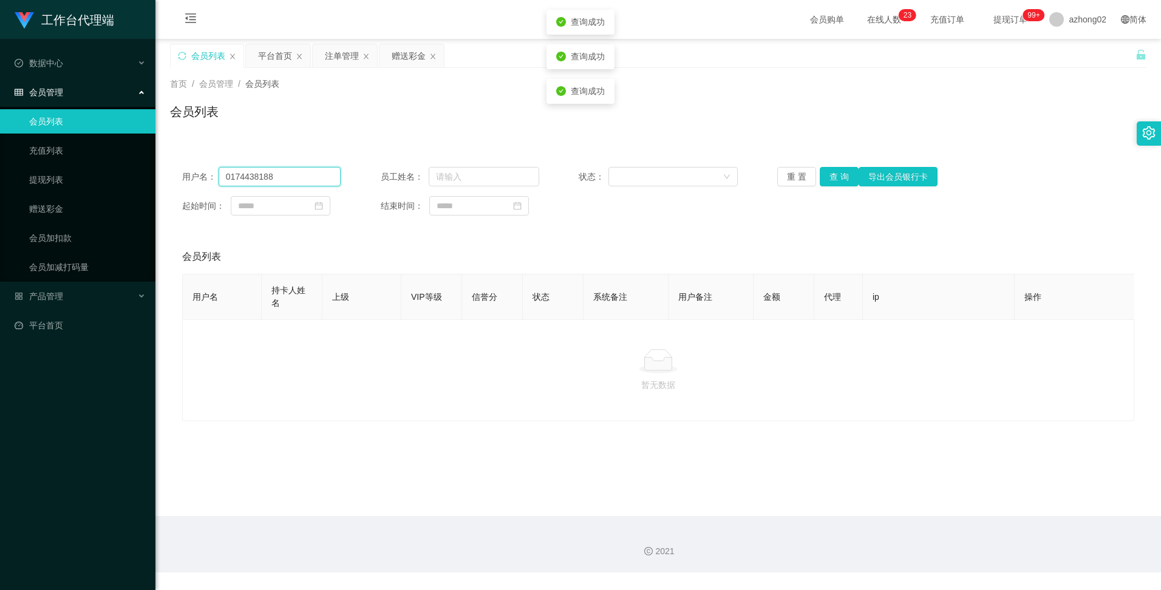
click at [262, 180] on input "0174438188" at bounding box center [280, 176] width 123 height 19
drag, startPoint x: 262, startPoint y: 180, endPoint x: 632, endPoint y: 191, distance: 369.4
click at [292, 182] on input "0174438188" at bounding box center [280, 176] width 123 height 19
click at [842, 175] on button "查 询" at bounding box center [839, 176] width 39 height 19
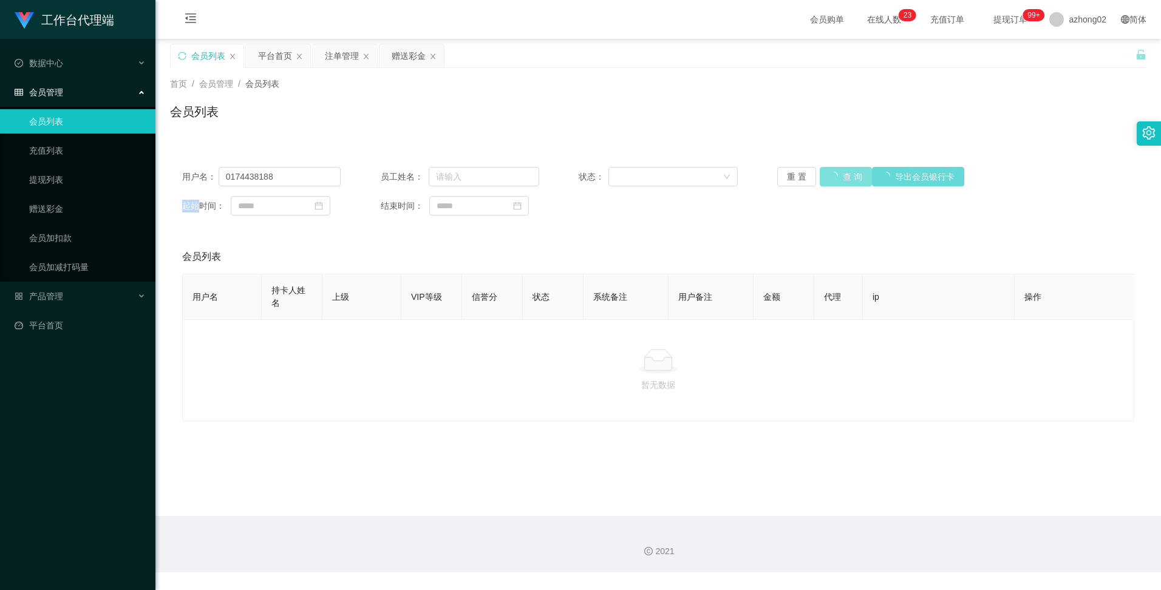
click at [842, 175] on div "重 置 查 询 导出会员银行卡" at bounding box center [856, 176] width 159 height 19
click at [842, 175] on button "查 询" at bounding box center [846, 176] width 52 height 19
click at [842, 175] on div "重 置 查 询 导出会员银行卡" at bounding box center [856, 176] width 159 height 19
click at [842, 175] on button "查 询" at bounding box center [846, 176] width 52 height 19
click at [842, 175] on div "重 置 查 询 导出会员银行卡" at bounding box center [856, 176] width 159 height 19
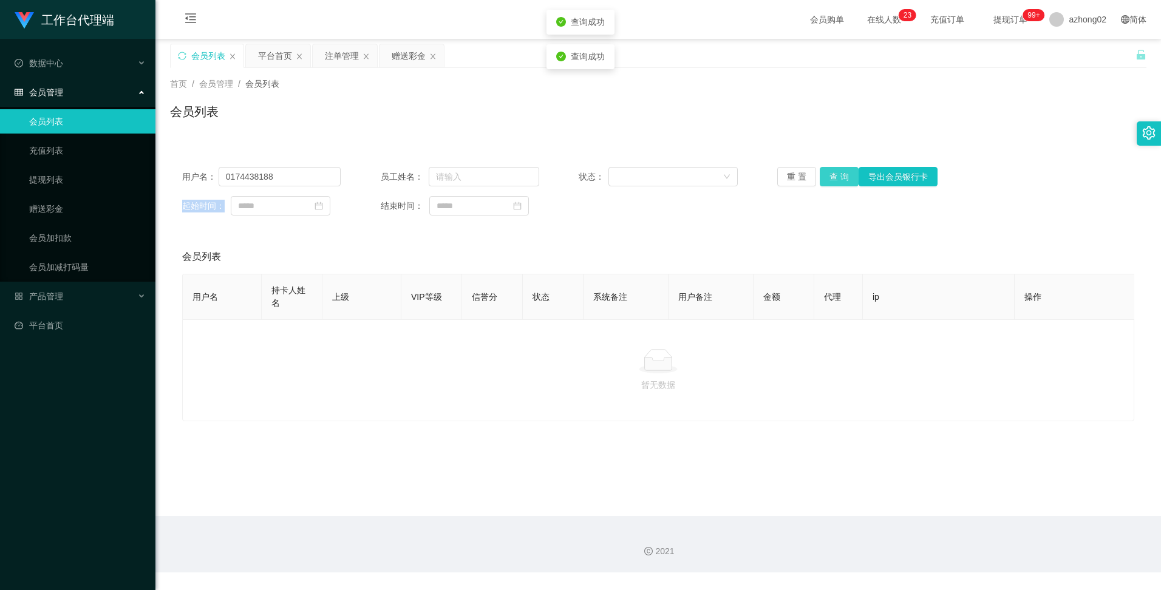
click at [842, 175] on button "查 询" at bounding box center [839, 176] width 39 height 19
click at [842, 175] on button "查 询" at bounding box center [846, 176] width 52 height 19
click at [842, 175] on div "重 置 查 询 导出会员银行卡" at bounding box center [856, 176] width 159 height 19
click at [44, 296] on span "产品管理" at bounding box center [39, 297] width 49 height 10
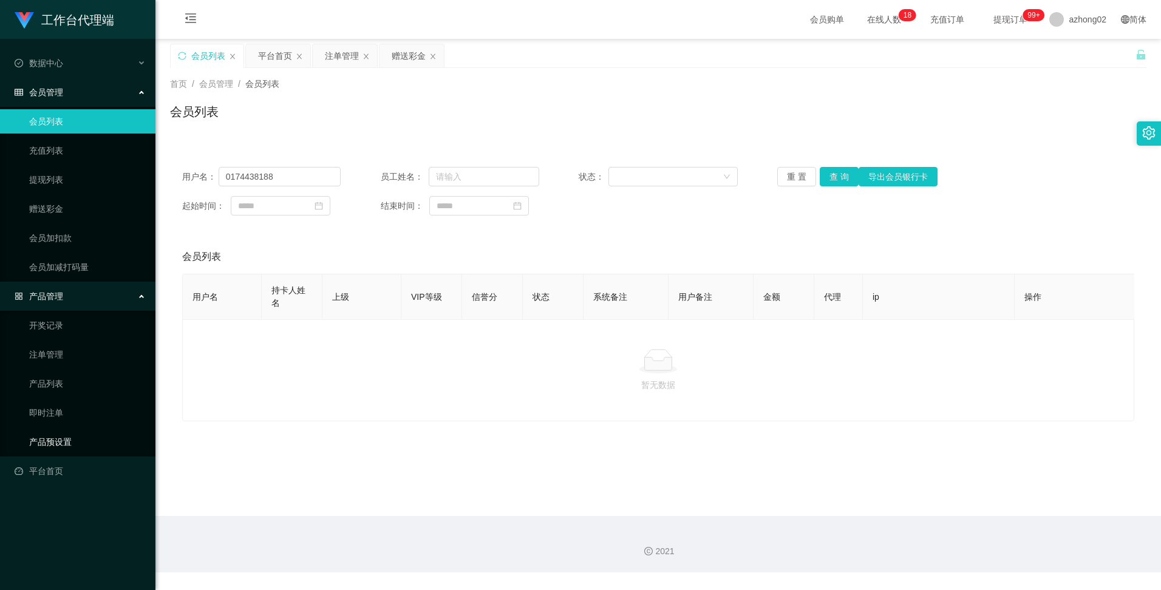
click at [48, 437] on link "产品预设置" at bounding box center [87, 442] width 117 height 24
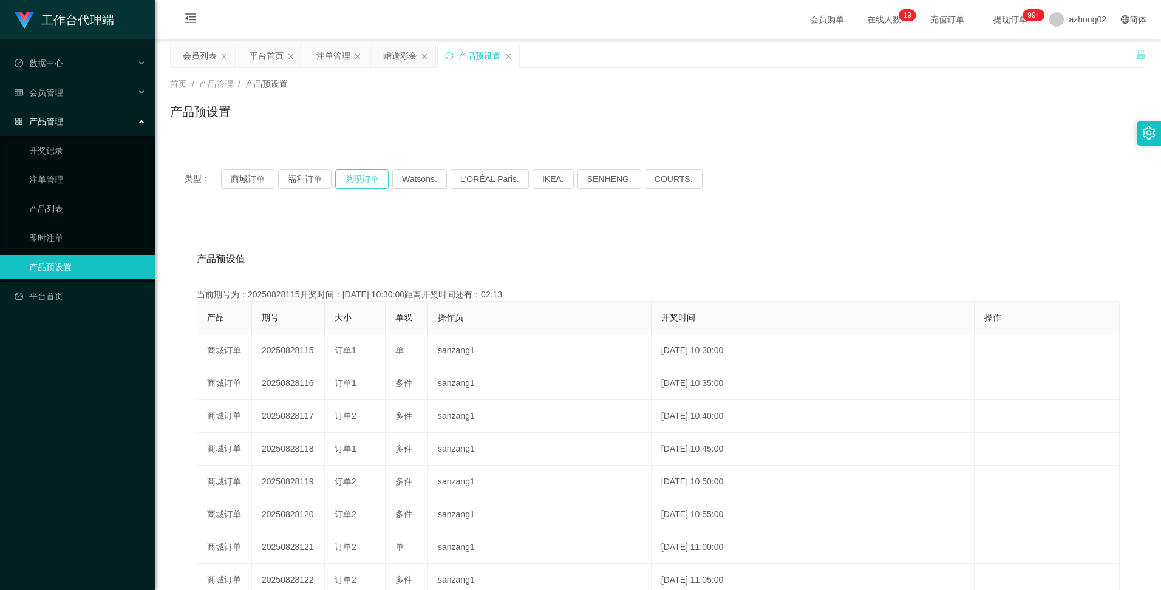
drag, startPoint x: 362, startPoint y: 180, endPoint x: 360, endPoint y: 186, distance: 6.5
click at [363, 180] on button "兑现订单" at bounding box center [361, 178] width 53 height 19
